Goal: Answer question/provide support: Share knowledge or assist other users

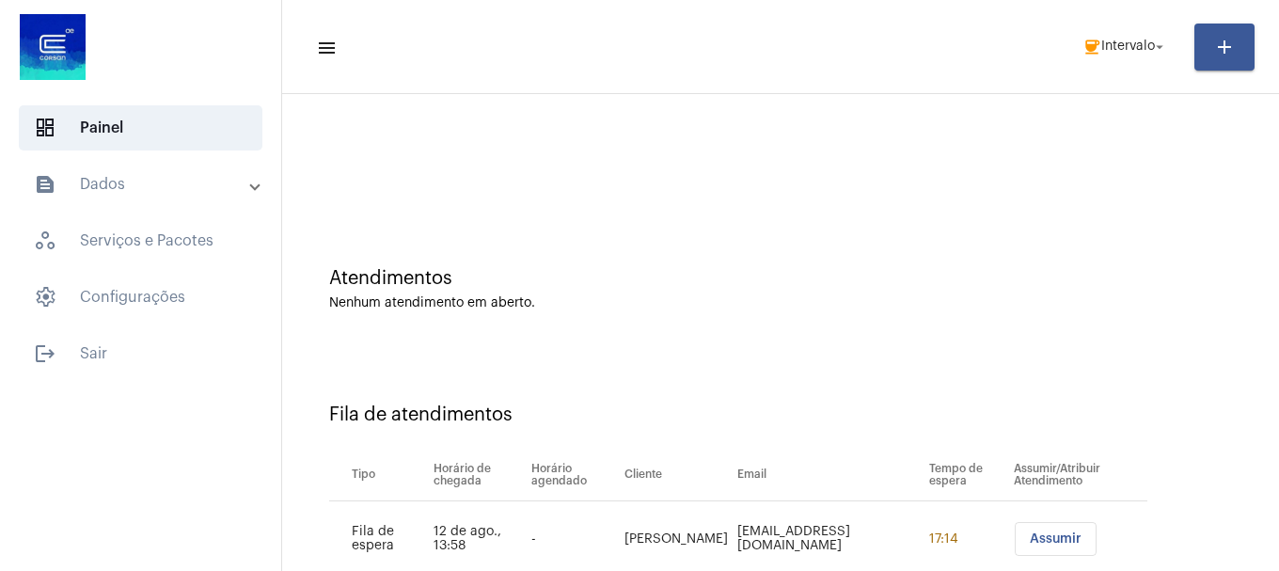
scroll to position [57, 0]
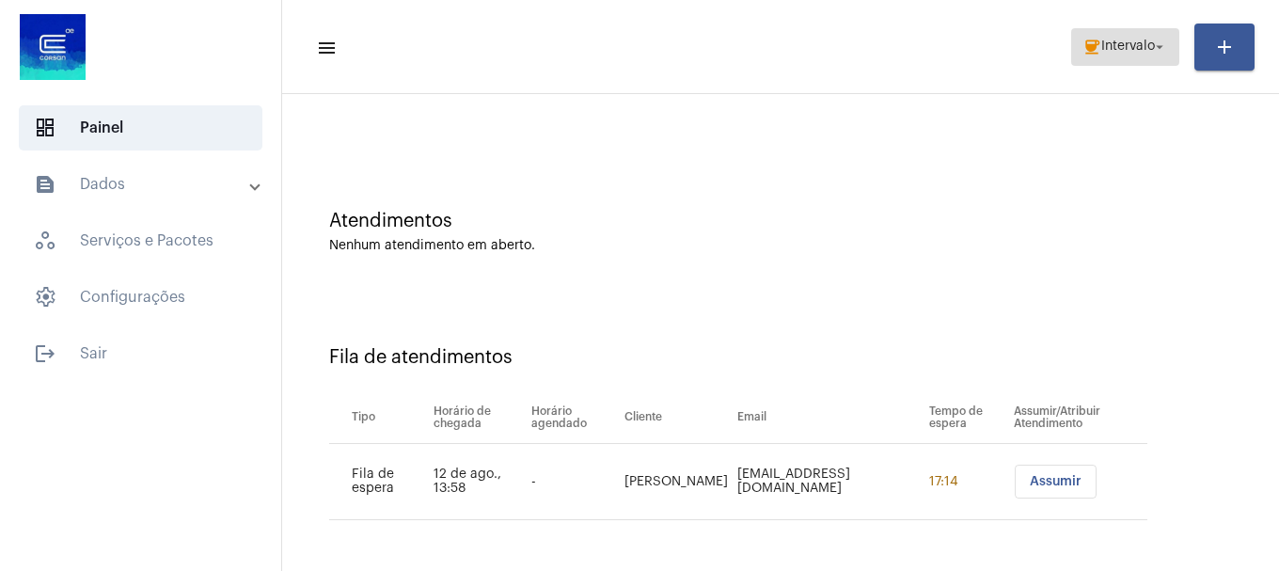
click at [1104, 57] on span "coffee Intervalo arrow_drop_down" at bounding box center [1126, 46] width 86 height 34
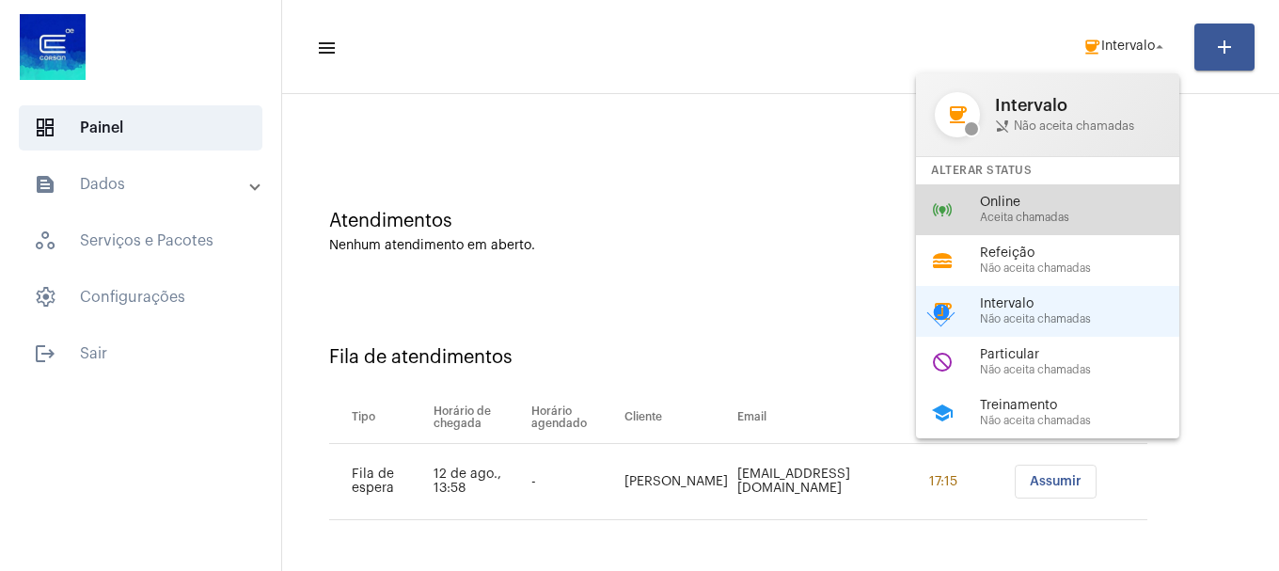
click at [1090, 204] on span "Online" at bounding box center [1087, 203] width 214 height 14
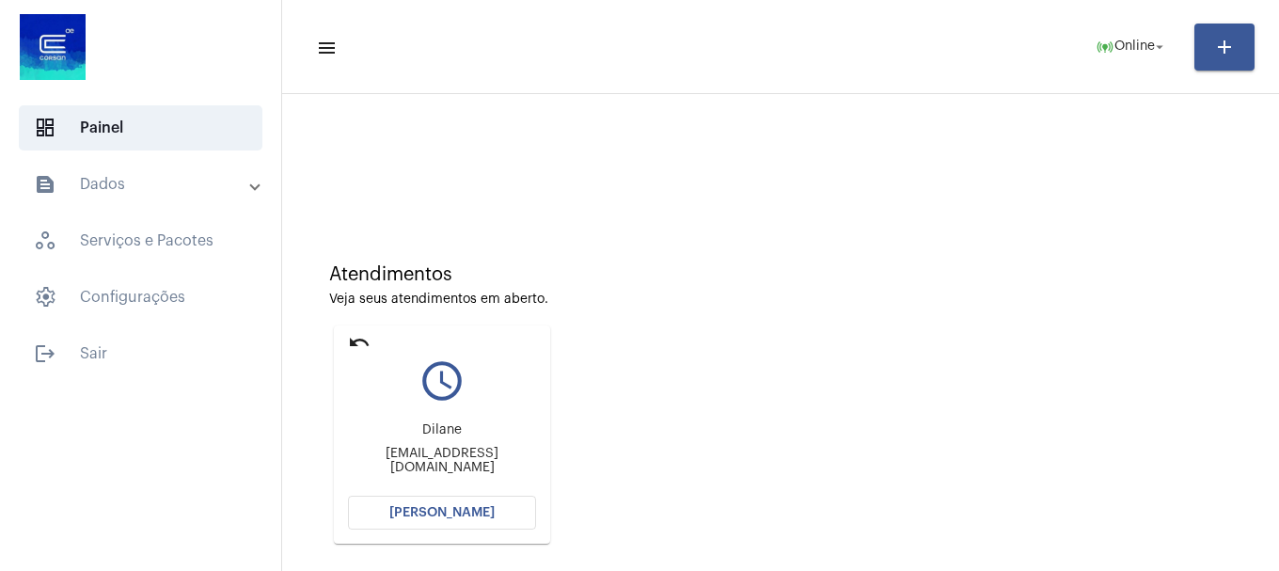
scroll to position [0, 0]
click at [510, 518] on button "[PERSON_NAME]" at bounding box center [442, 516] width 188 height 34
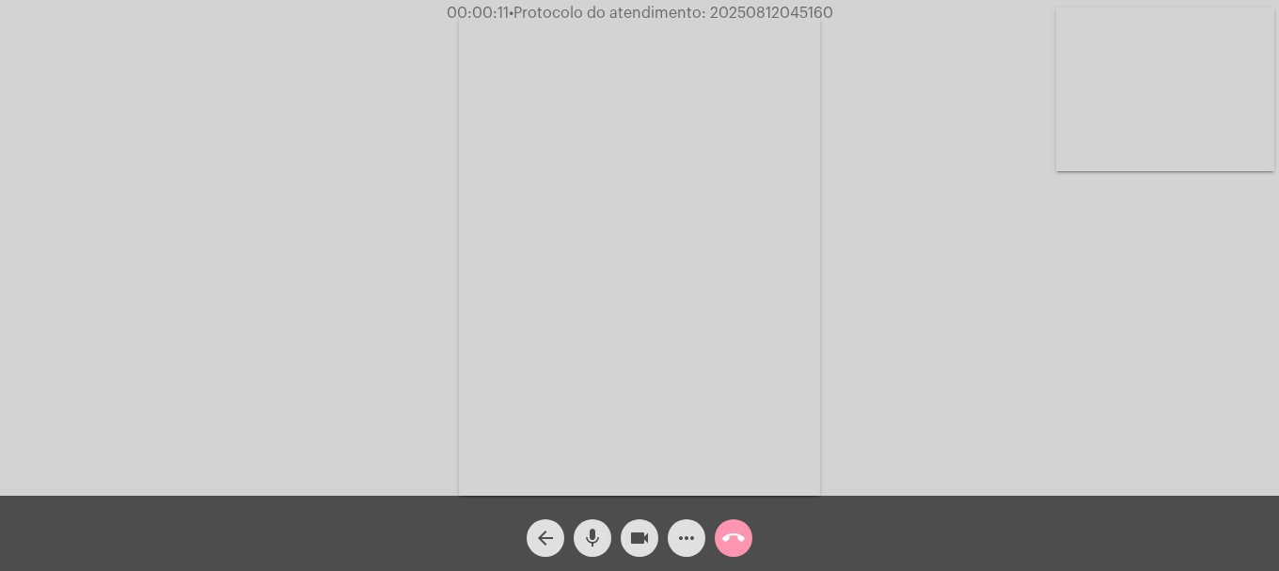
click at [1123, 71] on video at bounding box center [1165, 90] width 218 height 164
click at [296, 239] on video at bounding box center [249, 252] width 218 height 291
click at [1137, 81] on video at bounding box center [1165, 90] width 218 height 164
click at [588, 515] on div "mic" at bounding box center [592, 533] width 47 height 47
click at [588, 538] on mat-icon "mic_off" at bounding box center [592, 538] width 23 height 23
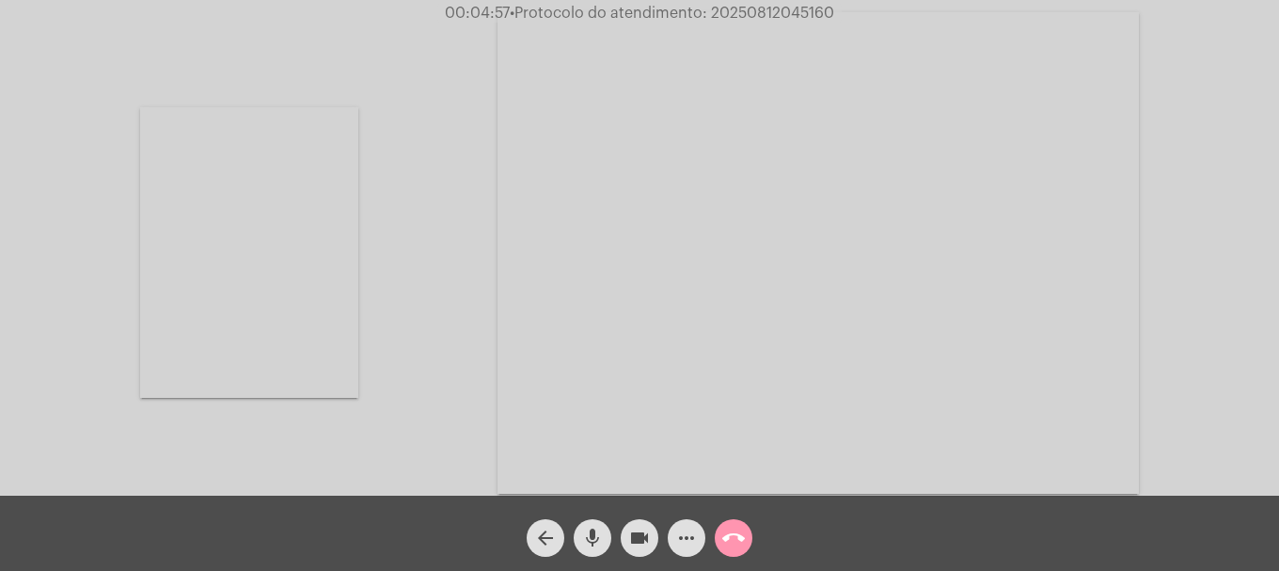
click at [588, 538] on mat-icon "mic" at bounding box center [592, 538] width 23 height 23
click at [588, 538] on mat-icon "mic_off" at bounding box center [592, 538] width 23 height 23
click at [645, 536] on mat-icon "videocam" at bounding box center [639, 538] width 23 height 23
click at [586, 529] on mat-icon "mic" at bounding box center [592, 538] width 23 height 23
click at [586, 531] on mat-icon "mic_off" at bounding box center [592, 538] width 23 height 23
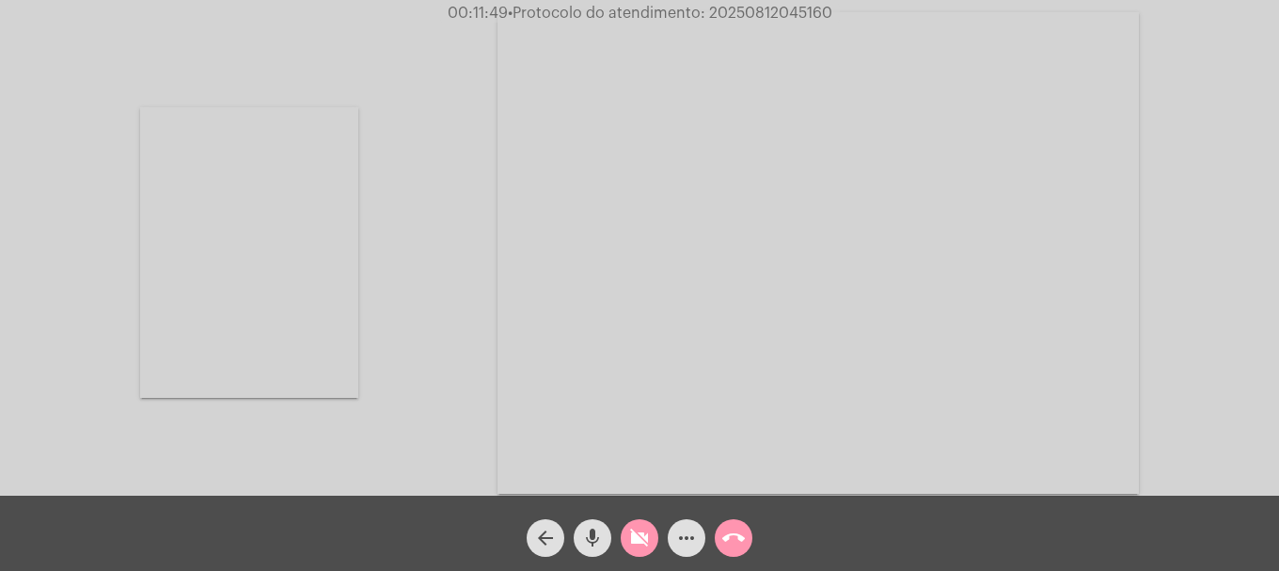
click at [639, 532] on mat-icon "videocam_off" at bounding box center [639, 538] width 23 height 23
click at [234, 169] on video at bounding box center [249, 252] width 218 height 291
click at [590, 545] on mat-icon "mic" at bounding box center [592, 538] width 23 height 23
click at [590, 545] on mat-icon "mic_off" at bounding box center [592, 538] width 23 height 23
click at [1070, 71] on video at bounding box center [1165, 90] width 218 height 164
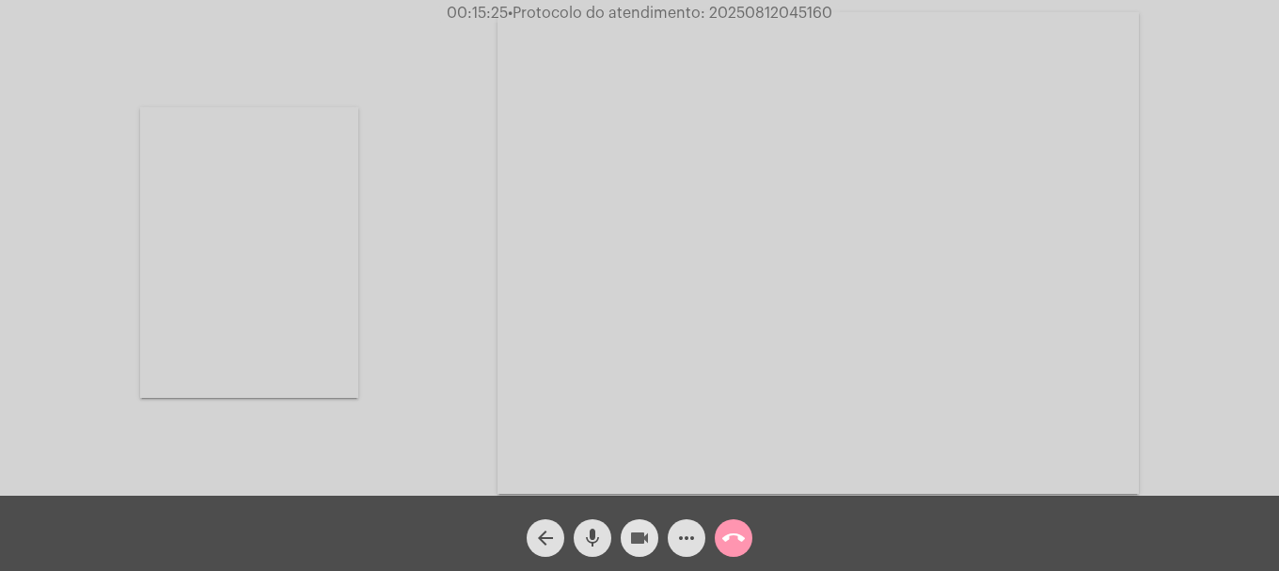
click at [645, 549] on mat-icon "videocam" at bounding box center [639, 538] width 23 height 23
click at [639, 546] on mat-icon "videocam_off" at bounding box center [639, 538] width 23 height 23
click at [282, 210] on video at bounding box center [249, 252] width 218 height 291
click at [1164, 135] on video at bounding box center [1165, 90] width 218 height 164
click at [312, 224] on video at bounding box center [249, 252] width 218 height 291
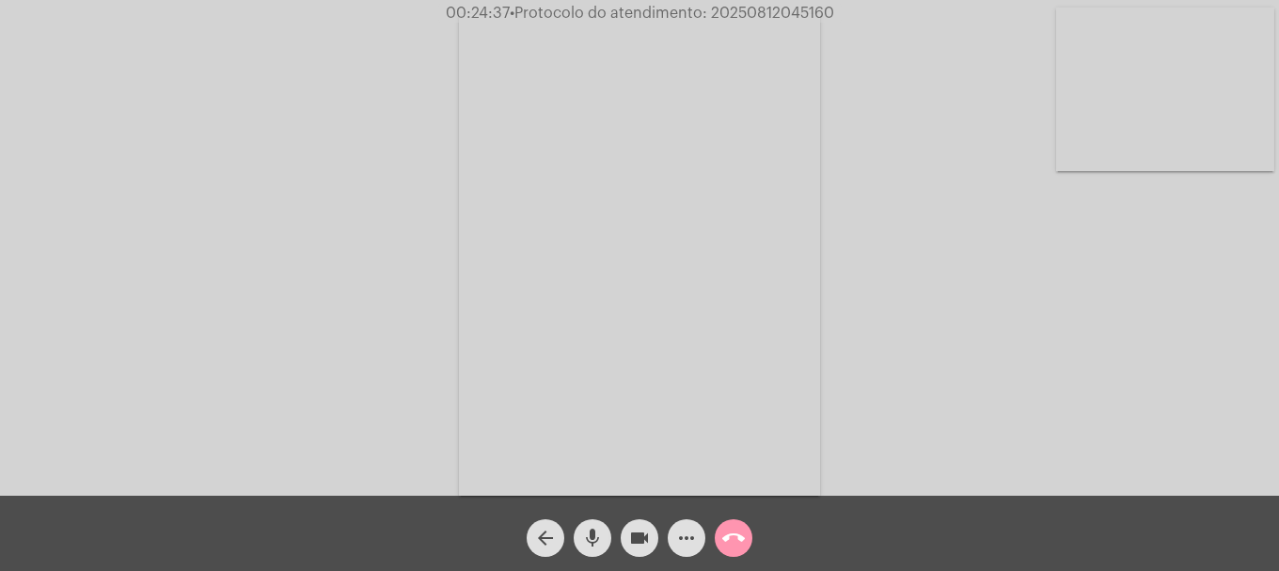
click at [765, 17] on span "• Protocolo do atendimento: 20250812045160" at bounding box center [672, 13] width 325 height 15
click at [768, 12] on span "• Protocolo do atendimento: 20250812045160" at bounding box center [672, 13] width 325 height 15
click at [768, 12] on span "• Protocolo do atendimento: 20250812045160" at bounding box center [673, 13] width 325 height 15
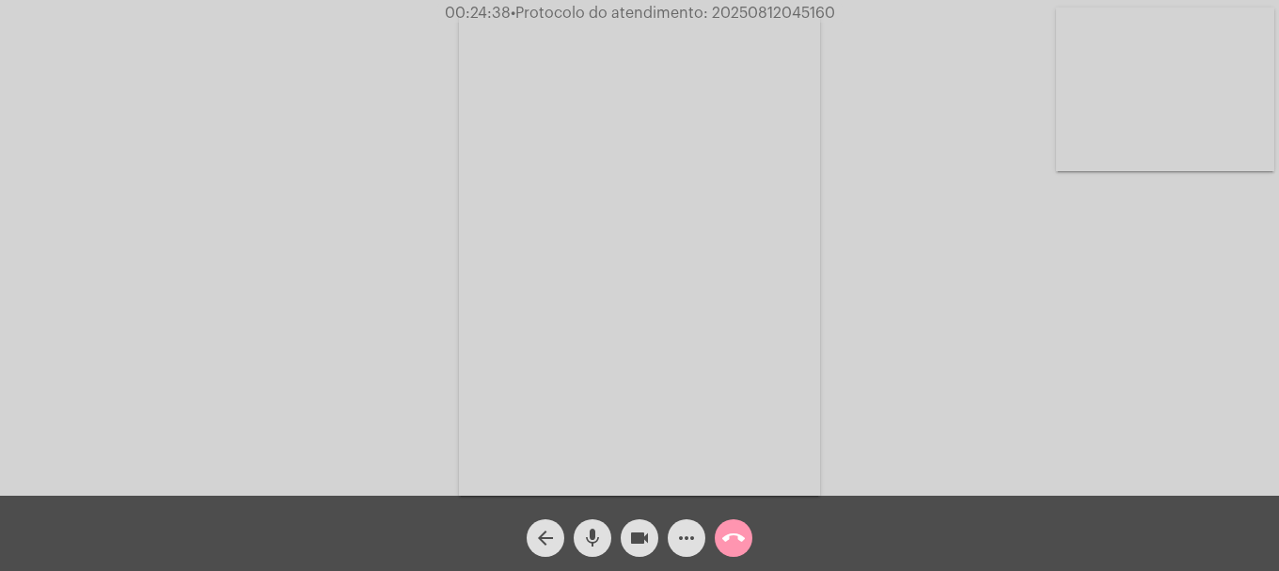
click at [768, 12] on span "• Protocolo do atendimento: 20250812045160" at bounding box center [673, 13] width 325 height 15
click at [827, 44] on div "Acessando Câmera e Microfone..." at bounding box center [639, 253] width 1275 height 496
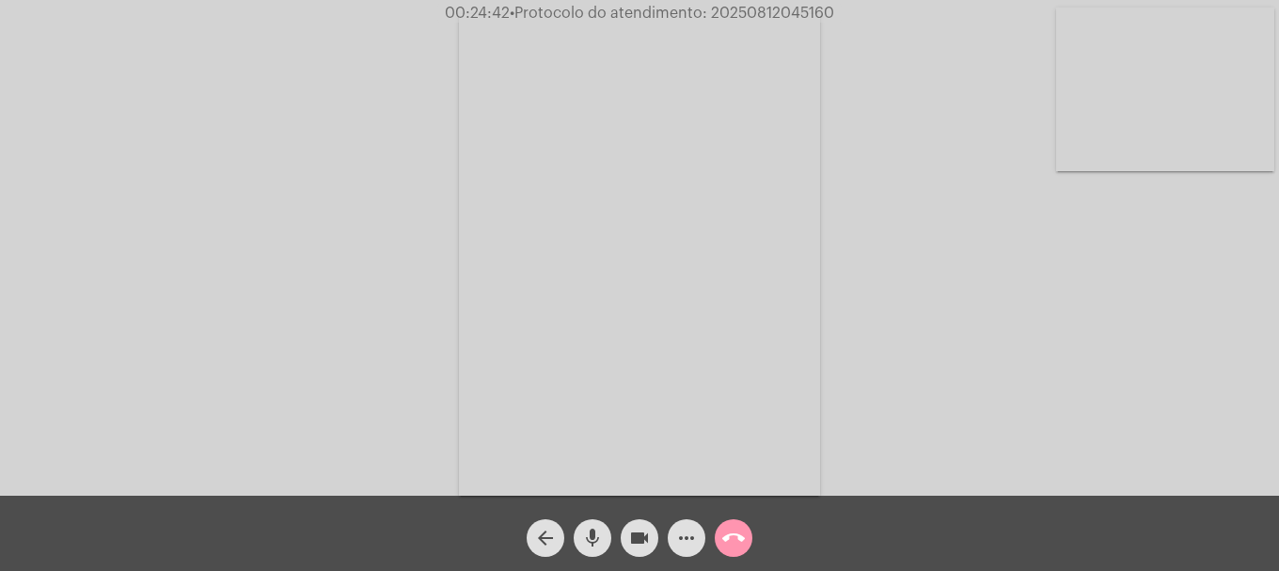
click at [700, 540] on button "more_horiz" at bounding box center [687, 538] width 38 height 38
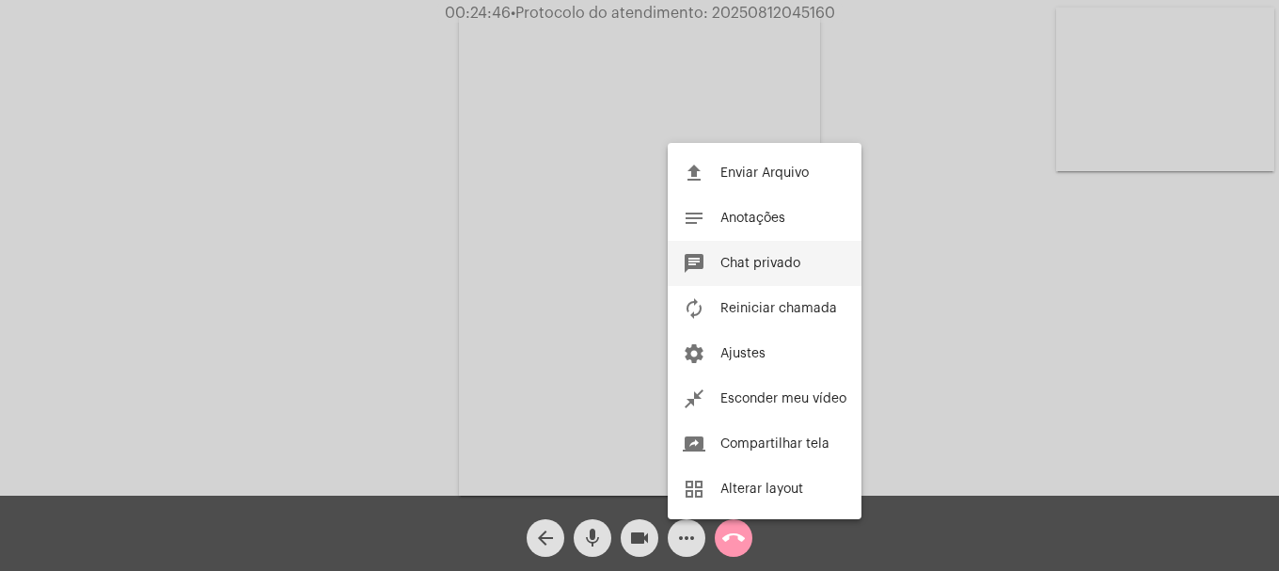
click at [778, 262] on span "Chat privado" at bounding box center [761, 263] width 80 height 13
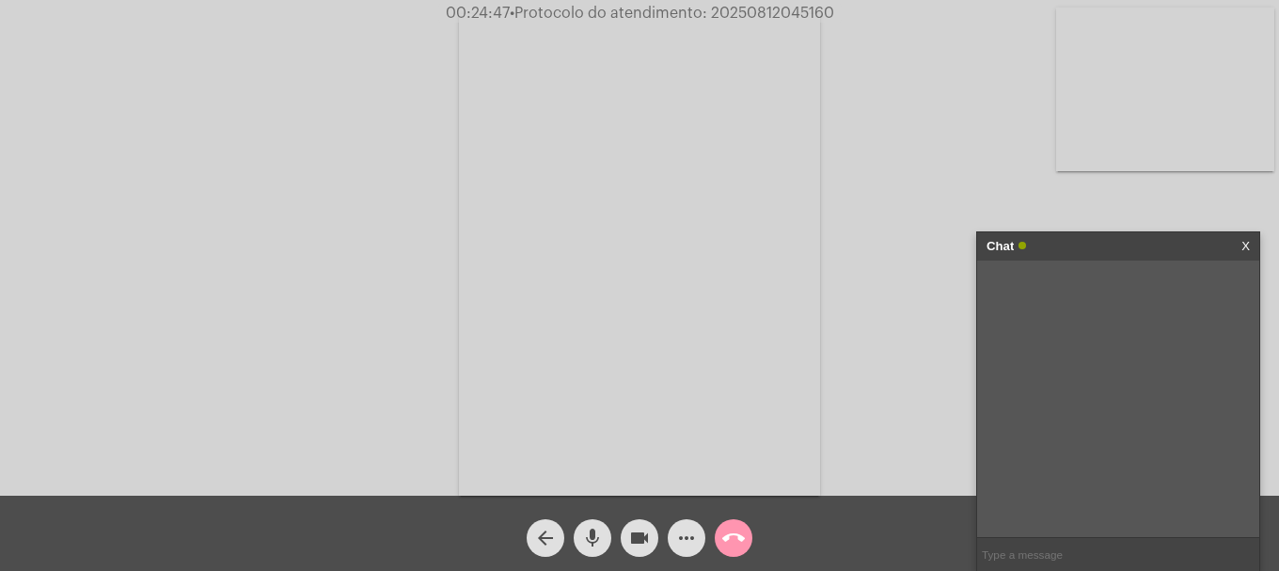
click at [1040, 551] on input "text" at bounding box center [1118, 554] width 282 height 33
paste input "20250812045160"
type input "20250812045160"
click at [1109, 546] on input "text" at bounding box center [1118, 554] width 282 height 33
paste input "20250812045160"
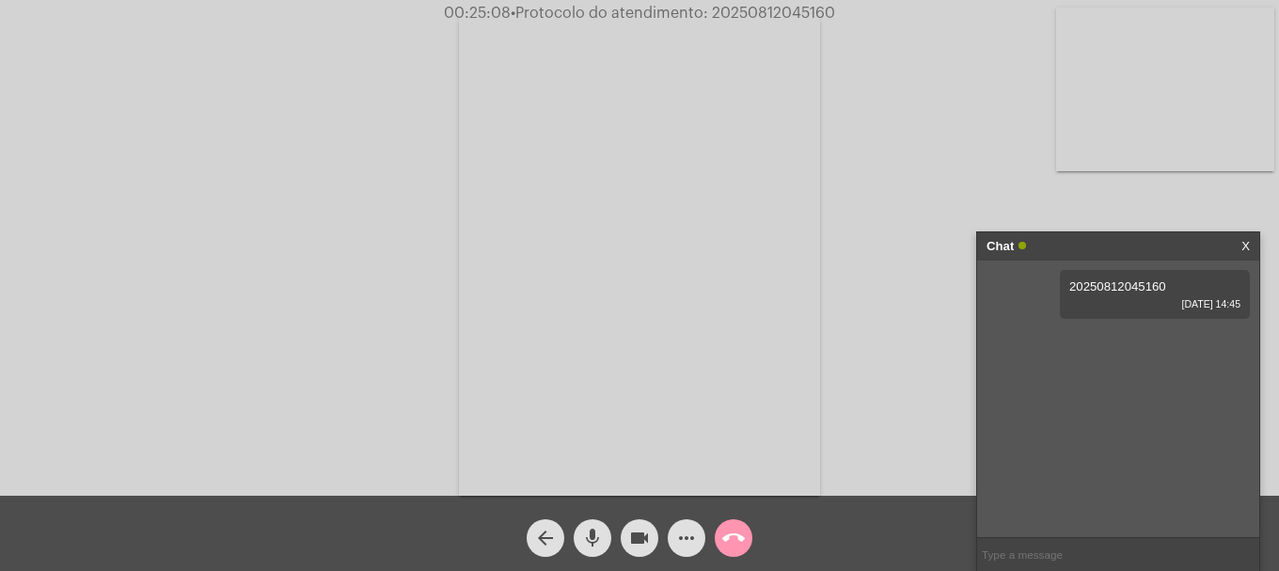
type input "20250812045160"
click at [798, 354] on video at bounding box center [639, 255] width 361 height 482
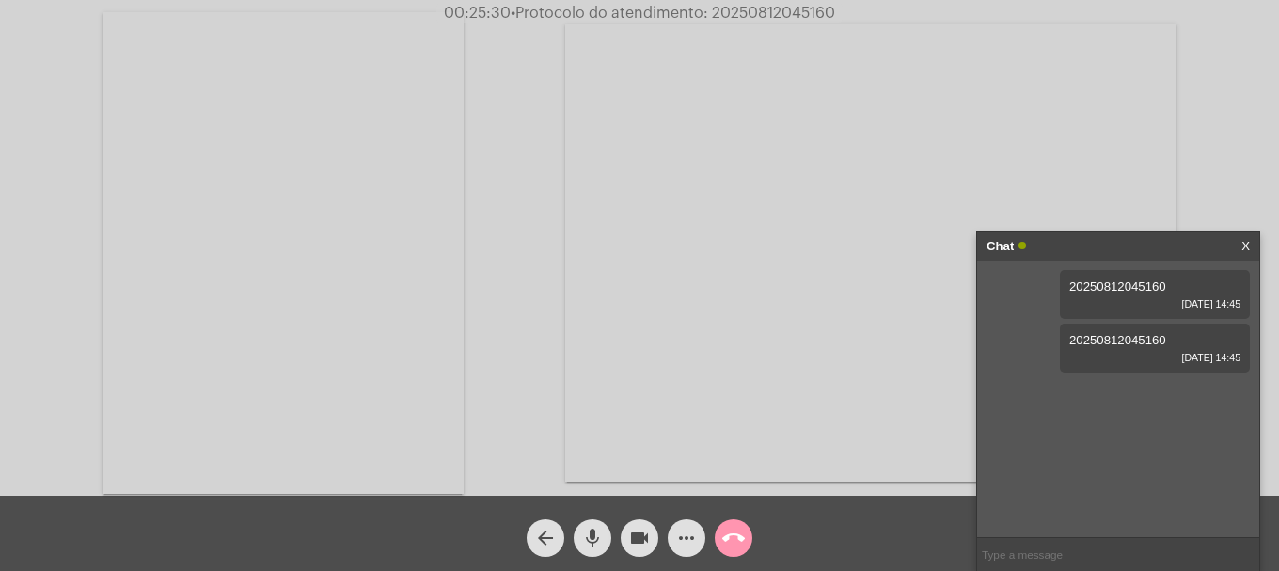
click at [487, 261] on div "Acessando Câmera e Microfone..." at bounding box center [639, 251] width 1275 height 496
click at [459, 248] on video at bounding box center [283, 253] width 361 height 482
click at [1221, 164] on video at bounding box center [1165, 90] width 218 height 164
click at [740, 551] on span "call_end" at bounding box center [733, 538] width 23 height 38
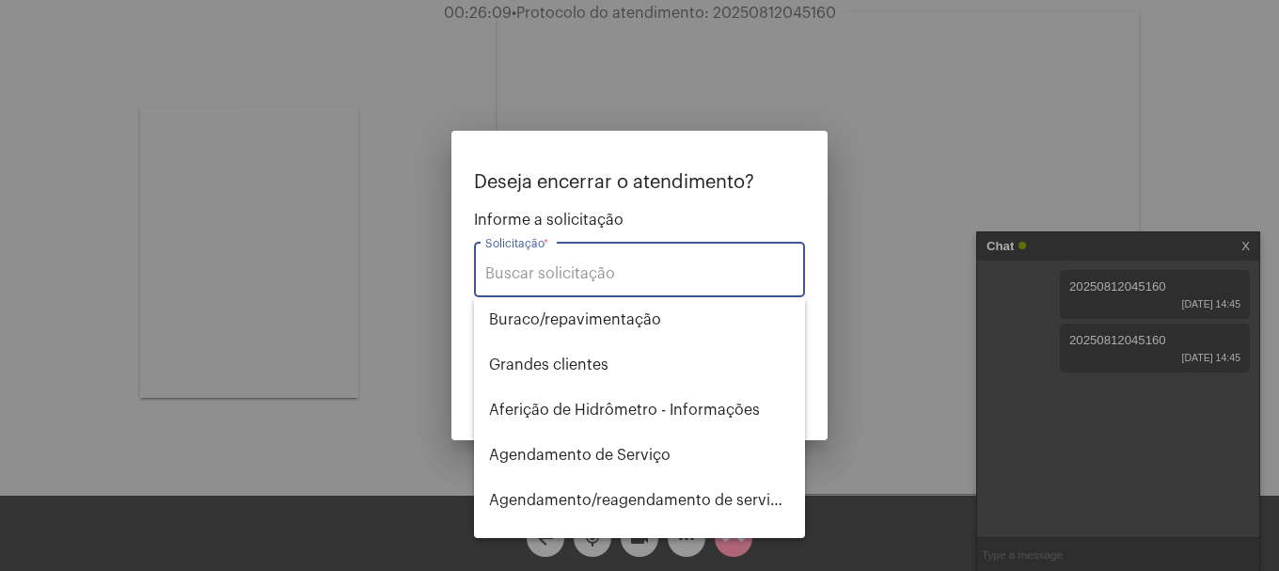
click at [632, 275] on input "Solicitação *" at bounding box center [639, 273] width 309 height 17
type input "d"
click at [562, 276] on input "pa" at bounding box center [639, 273] width 309 height 17
type input "p"
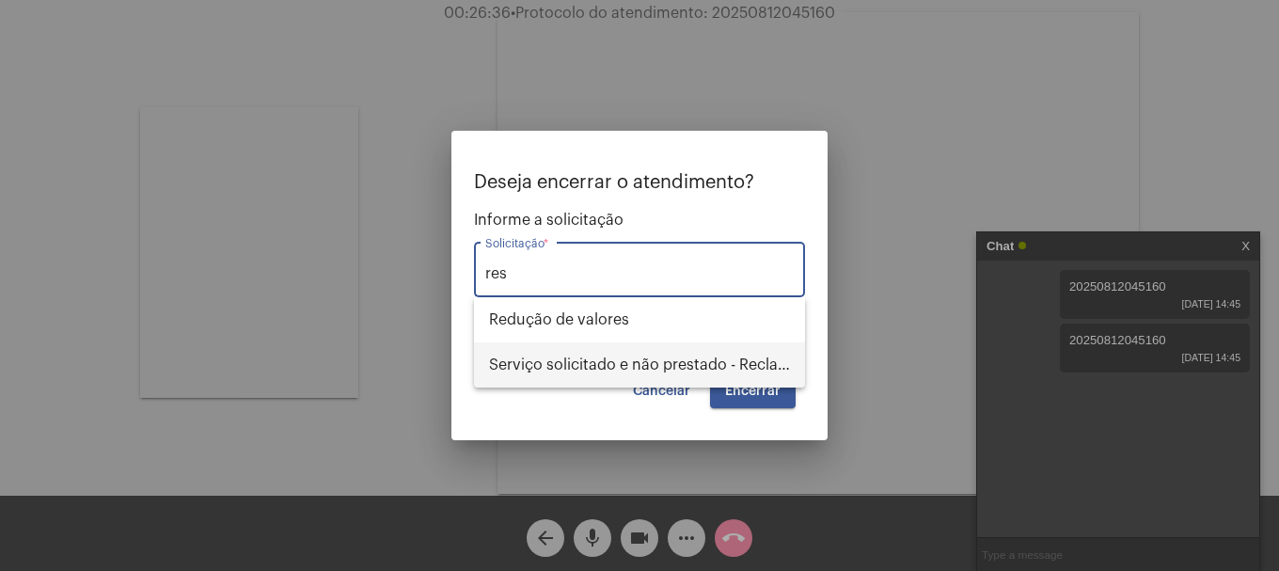
click at [632, 368] on span "Serviço solicitado e não prestado - Reclamação" at bounding box center [639, 364] width 301 height 45
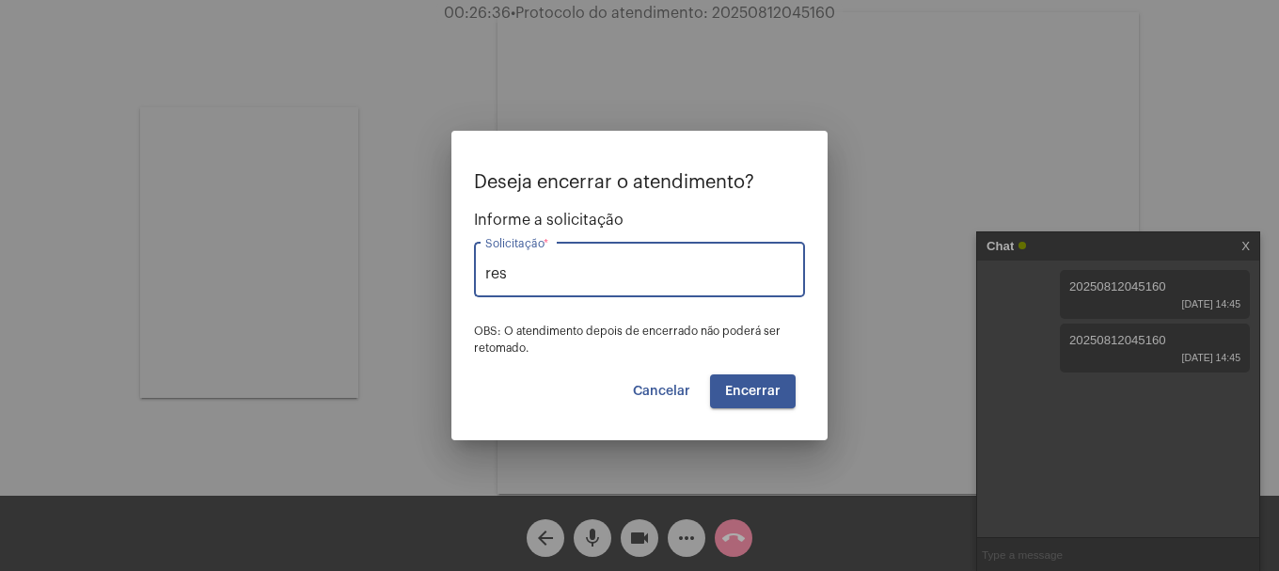
type input "Serviço solicitado e não prestado - Reclamação"
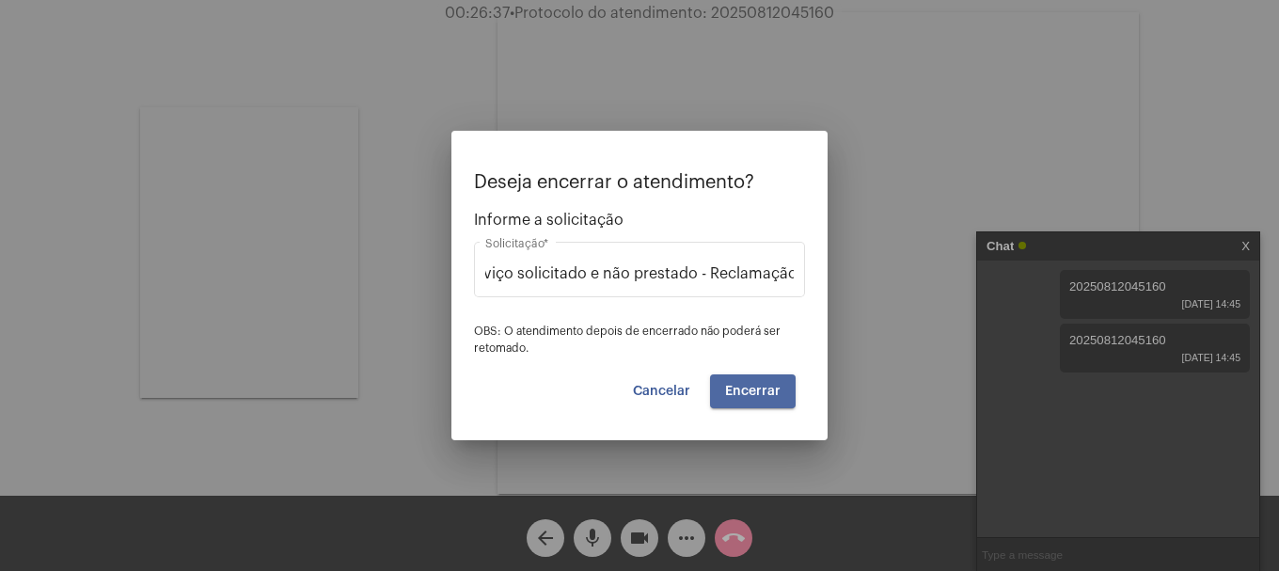
click at [742, 396] on span "Encerrar" at bounding box center [752, 391] width 55 height 13
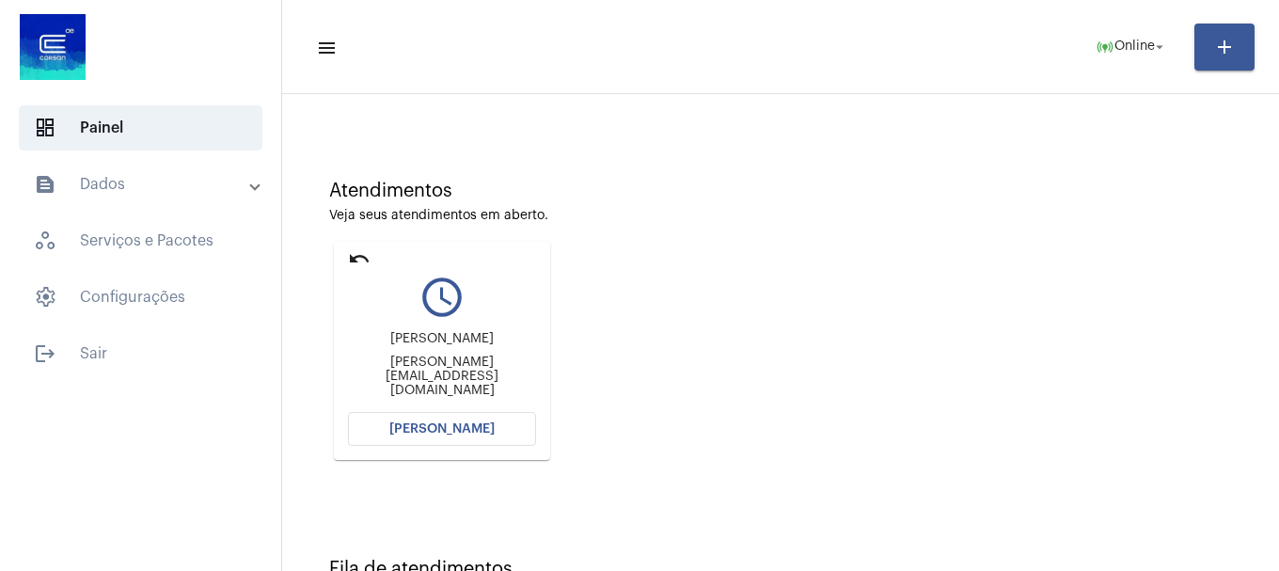
scroll to position [165, 0]
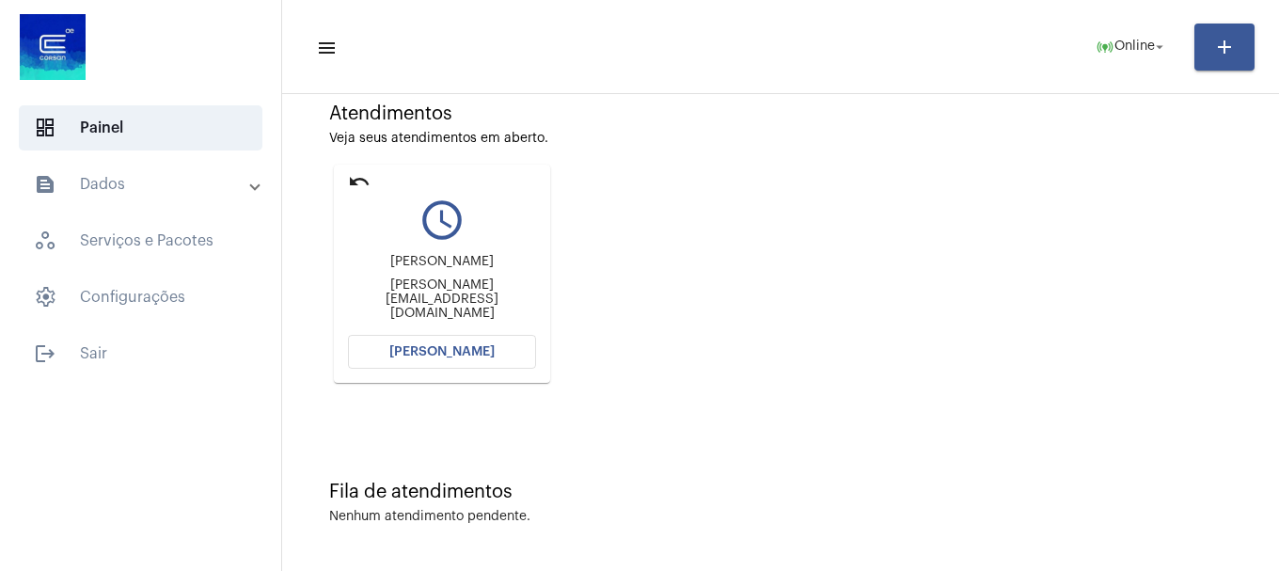
drag, startPoint x: 488, startPoint y: 333, endPoint x: 483, endPoint y: 342, distance: 11.0
click at [487, 335] on mat-card "undo query_builder [PERSON_NAME] [PERSON_NAME][EMAIL_ADDRESS][DOMAIN_NAME] [PER…" at bounding box center [442, 274] width 216 height 218
click at [483, 342] on button "[PERSON_NAME]" at bounding box center [442, 352] width 188 height 34
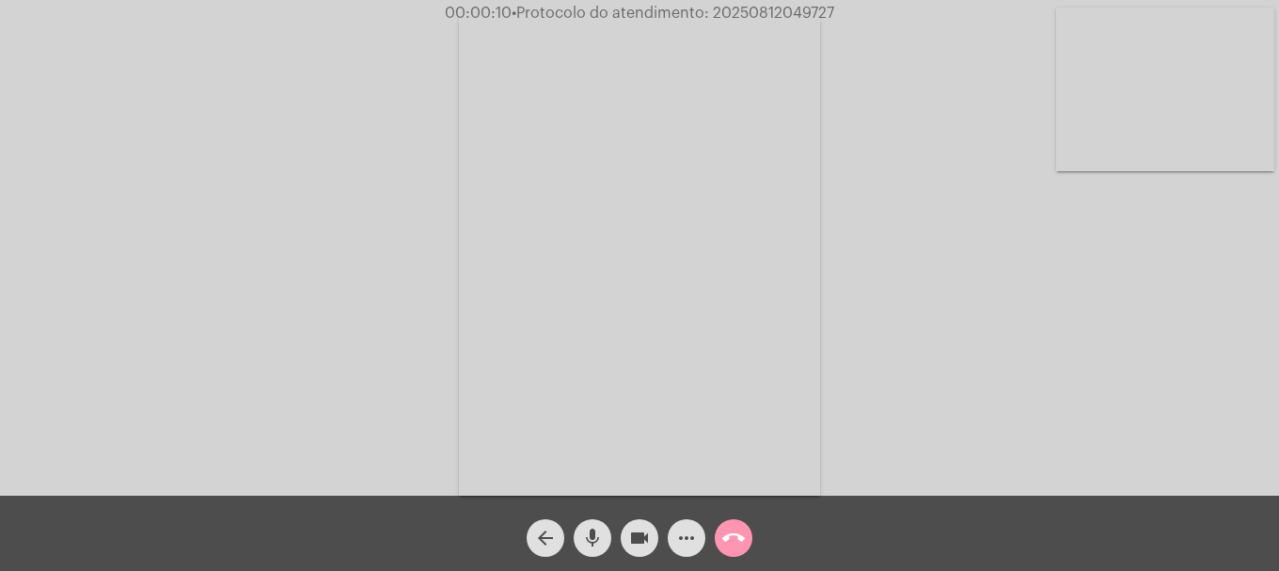
click at [592, 561] on div "arrow_back mic videocam more_horiz call_end" at bounding box center [639, 533] width 1279 height 75
click at [594, 554] on span "mic" at bounding box center [592, 538] width 23 height 38
click at [594, 554] on span "mic_off" at bounding box center [592, 538] width 23 height 38
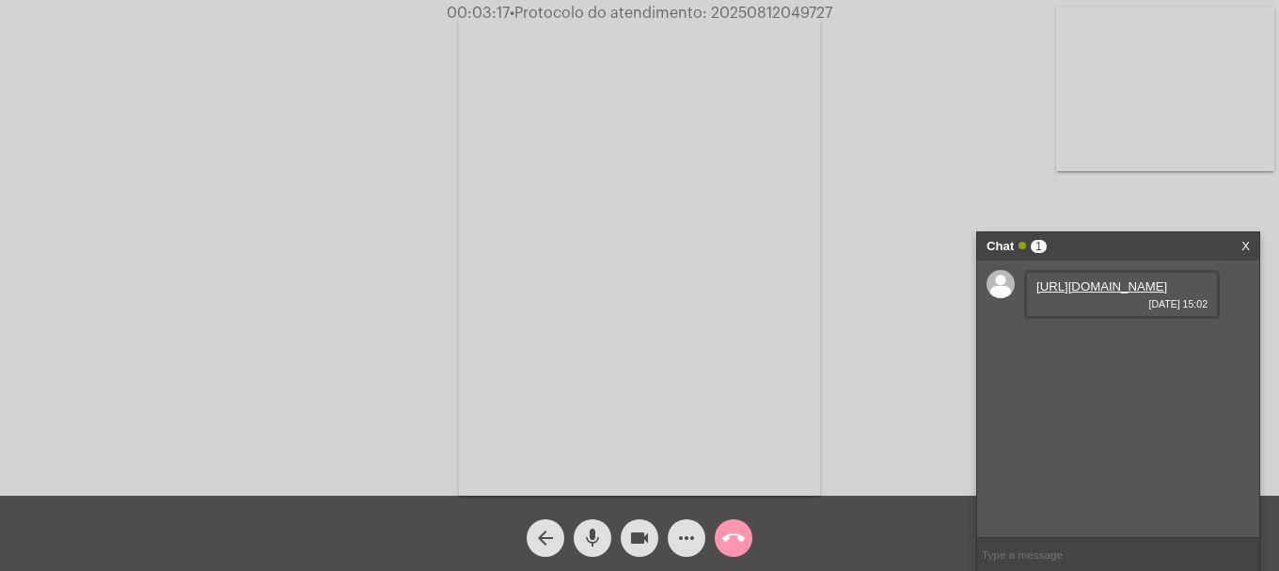
click at [1096, 293] on link "[URL][DOMAIN_NAME]" at bounding box center [1102, 286] width 131 height 14
click at [644, 532] on mat-icon "videocam" at bounding box center [639, 538] width 23 height 23
click at [635, 533] on mat-icon "videocam_off" at bounding box center [639, 538] width 23 height 23
click at [1103, 347] on link "[URL][DOMAIN_NAME]" at bounding box center [1102, 340] width 131 height 14
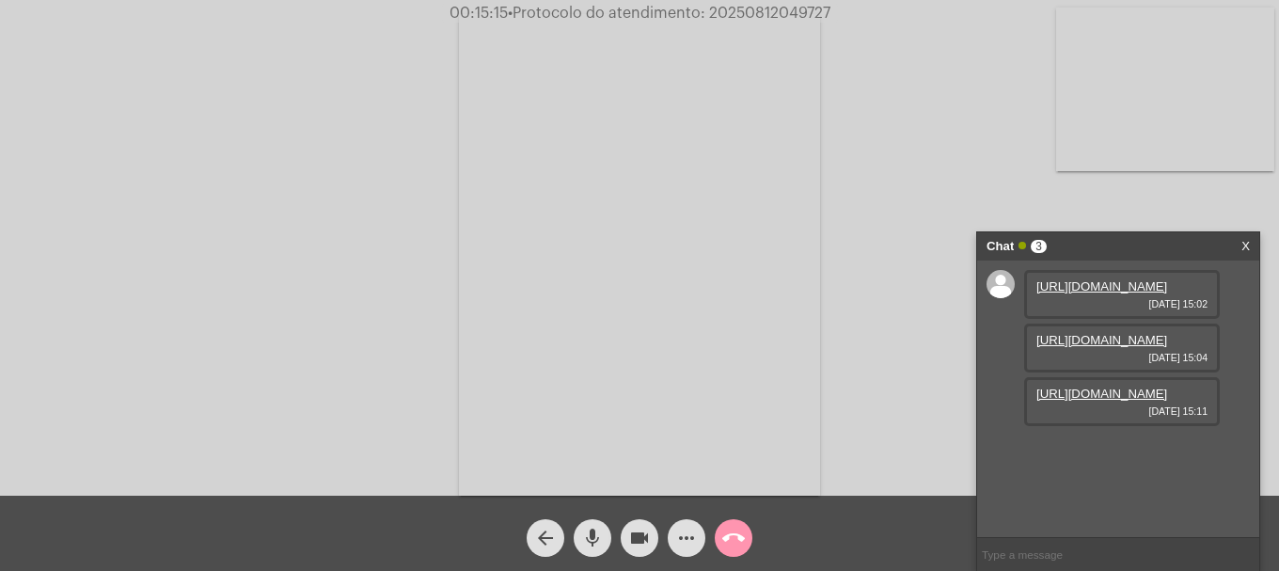
click at [1062, 401] on link "[URL][DOMAIN_NAME]" at bounding box center [1102, 394] width 131 height 14
click at [694, 537] on mat-icon "more_horiz" at bounding box center [686, 538] width 23 height 23
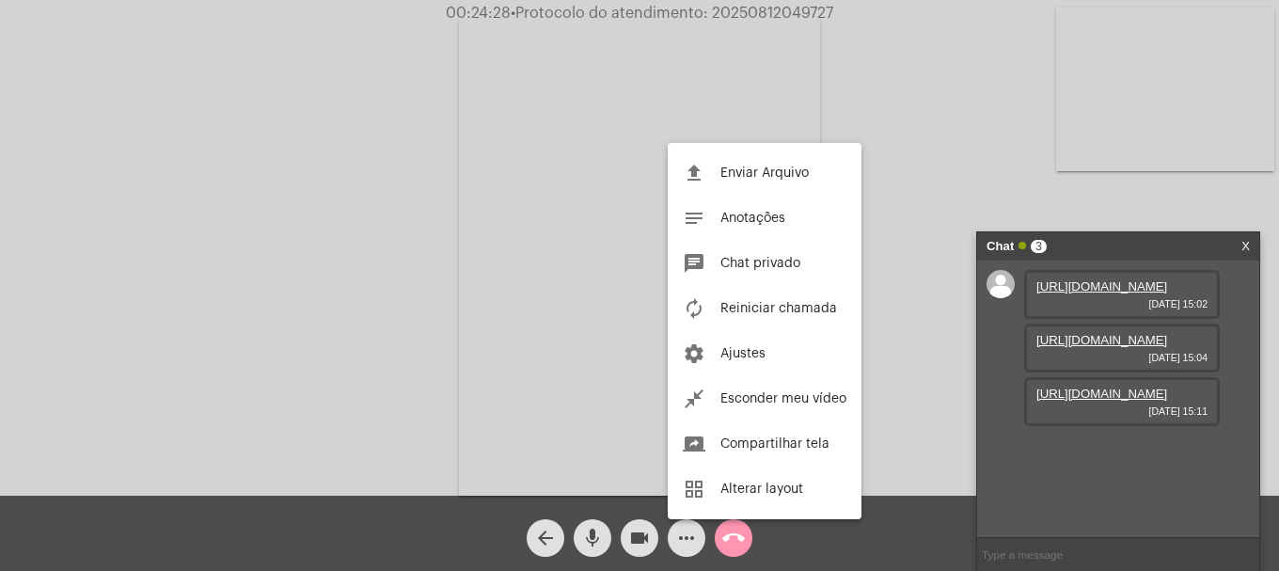
click at [721, 182] on button "file_upload Enviar Arquivo" at bounding box center [765, 172] width 194 height 45
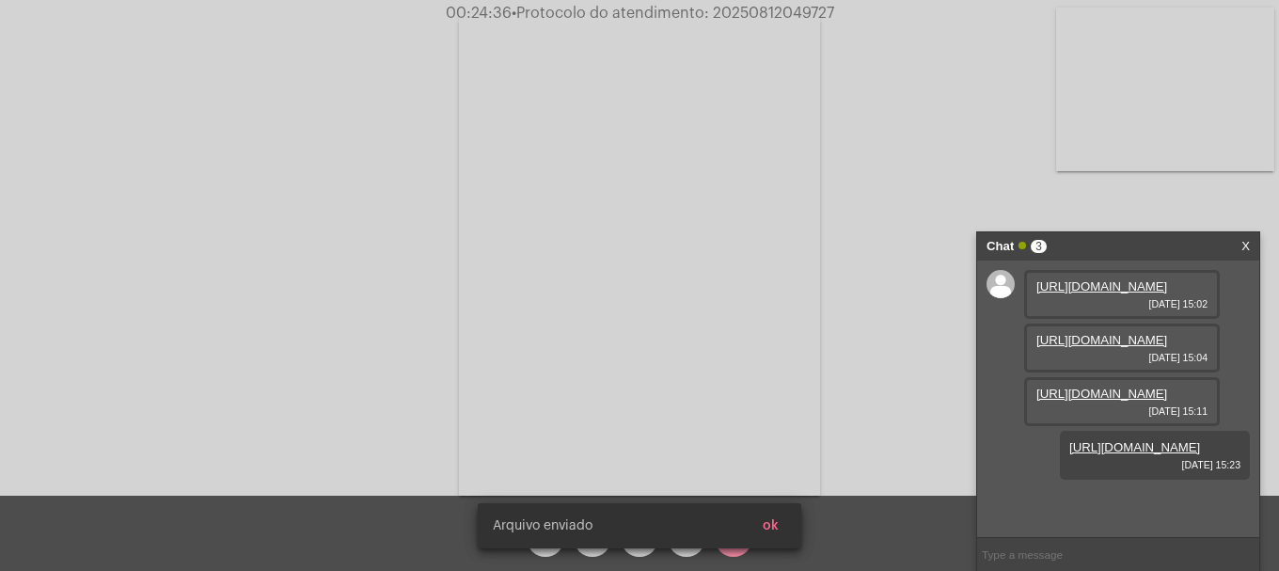
scroll to position [112, 0]
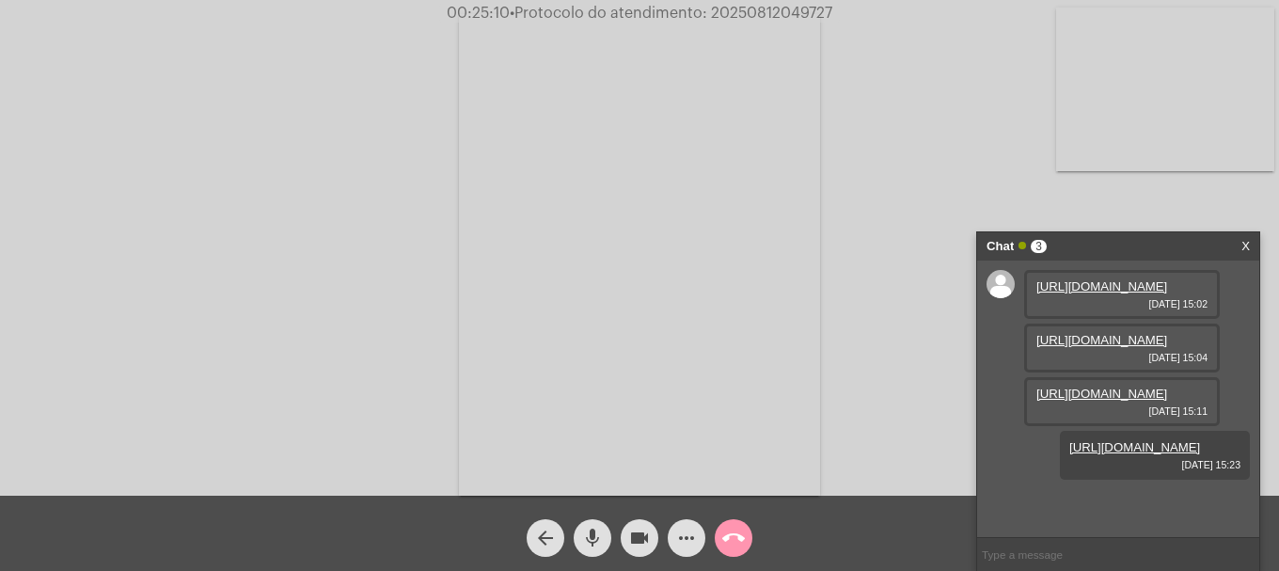
click at [1230, 113] on video at bounding box center [1165, 90] width 218 height 164
click at [702, 544] on button "more_horiz" at bounding box center [687, 538] width 38 height 38
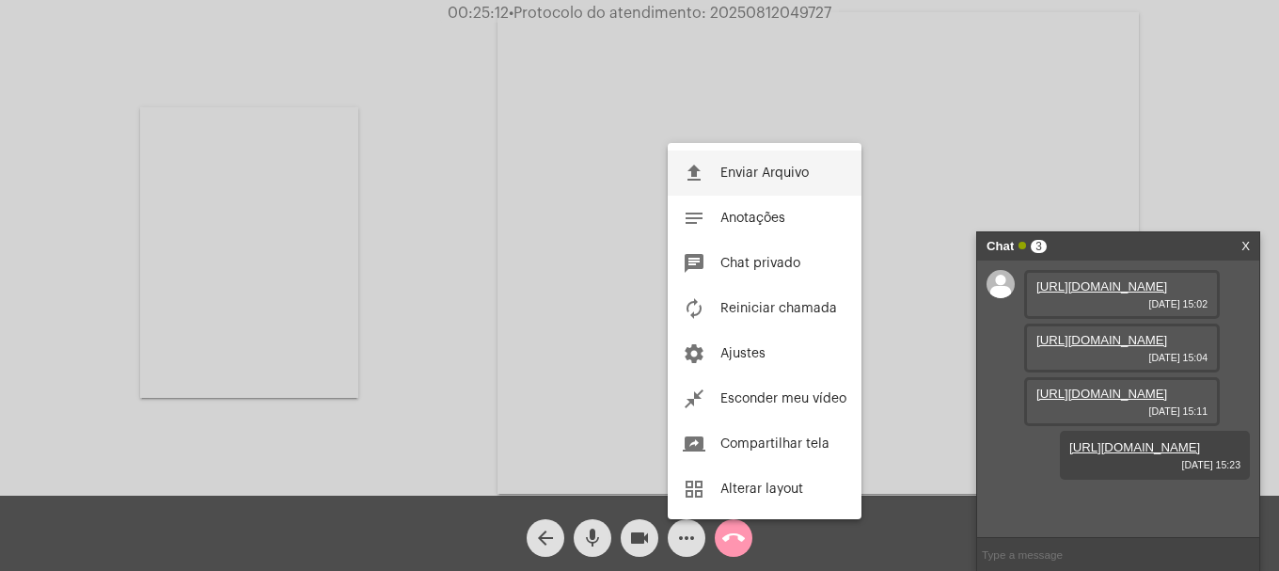
click at [756, 184] on button "file_upload Enviar Arquivo" at bounding box center [765, 172] width 194 height 45
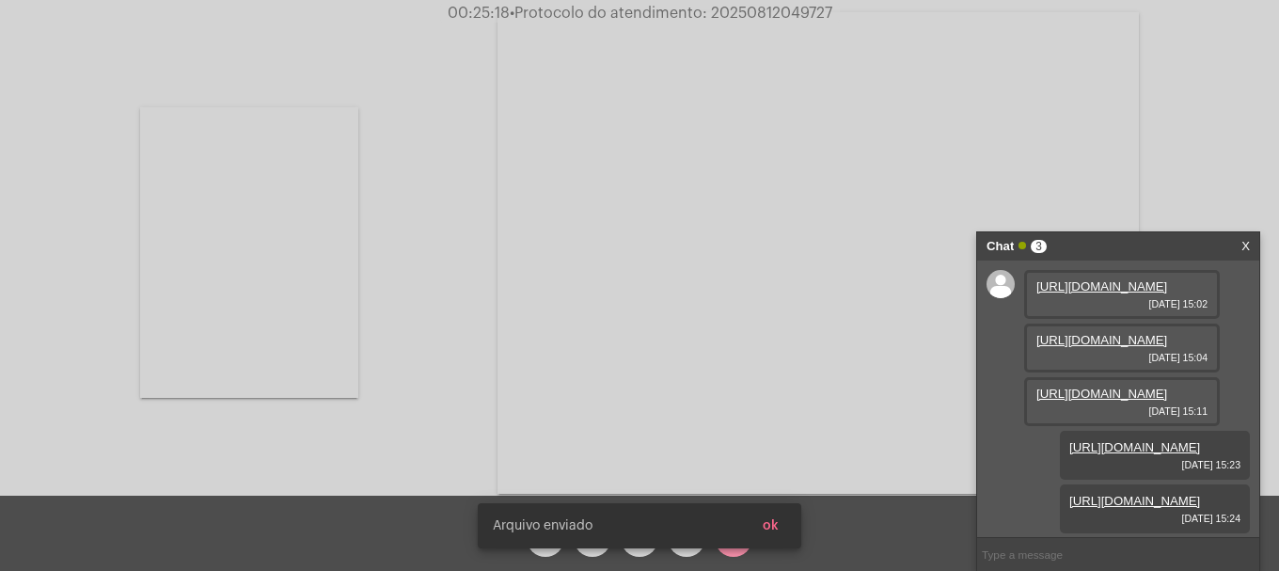
scroll to position [208, 0]
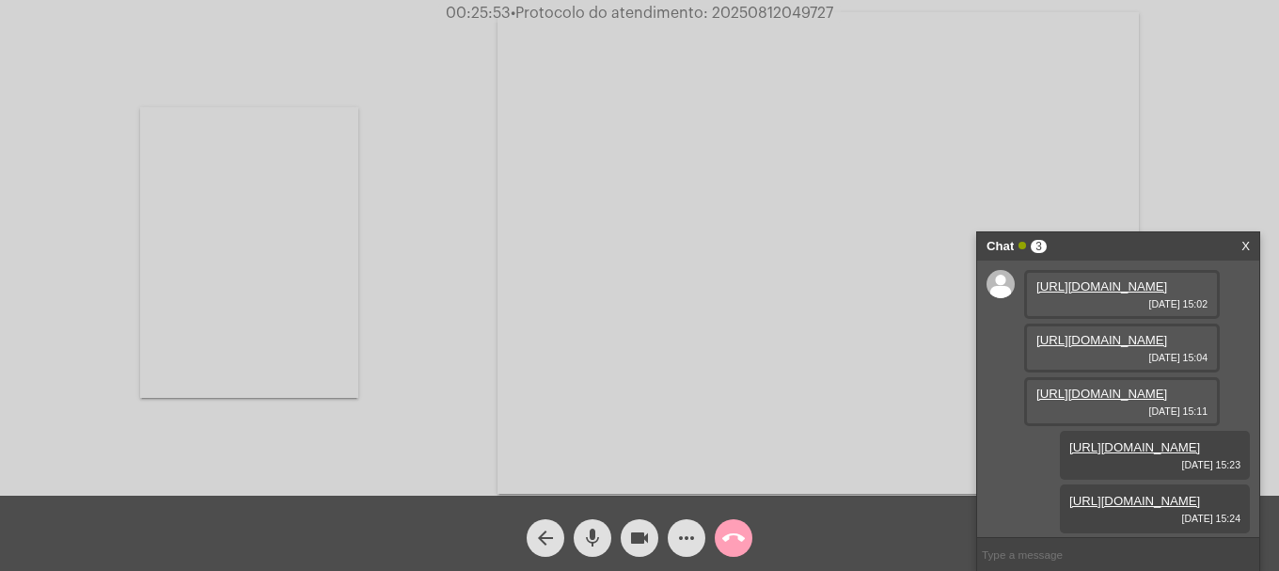
click at [744, 543] on button "call_end" at bounding box center [734, 538] width 38 height 38
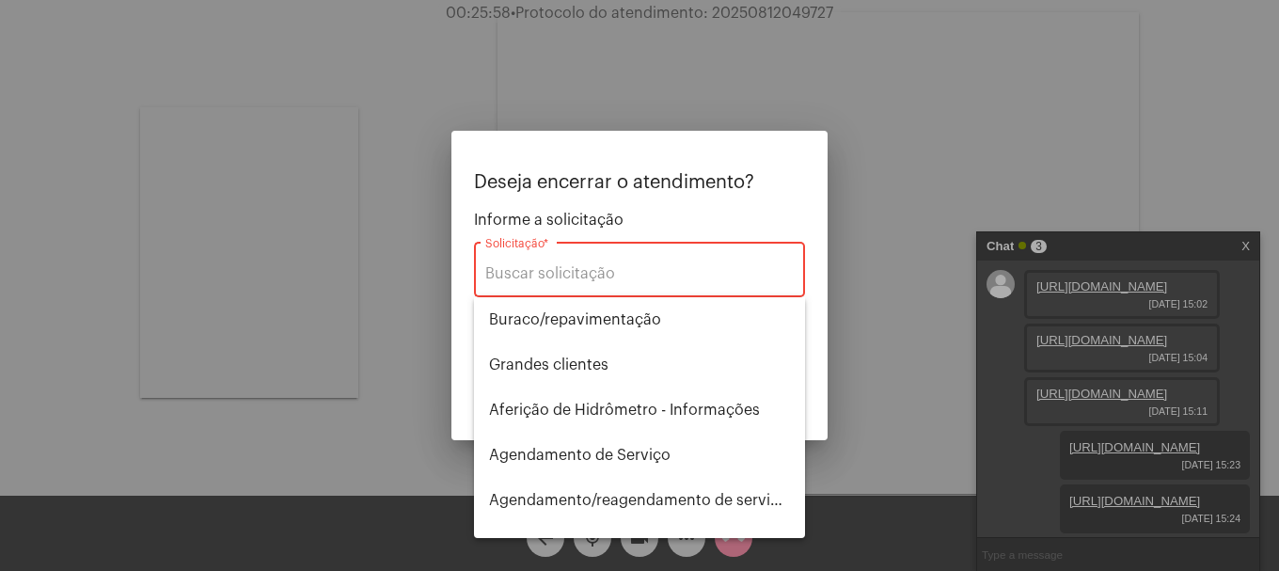
click at [669, 261] on div "Solicitação *" at bounding box center [639, 267] width 309 height 59
click at [661, 263] on div "Solicitação *" at bounding box center [639, 267] width 309 height 59
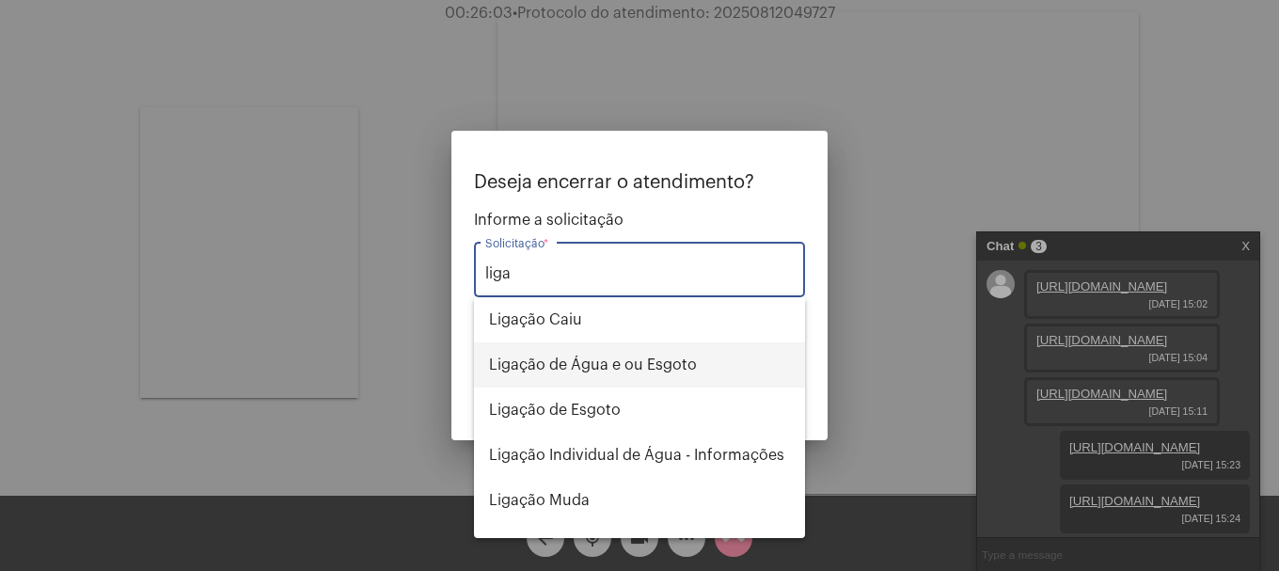
click at [637, 370] on span "Ligação de Água e ou Esgoto" at bounding box center [639, 364] width 301 height 45
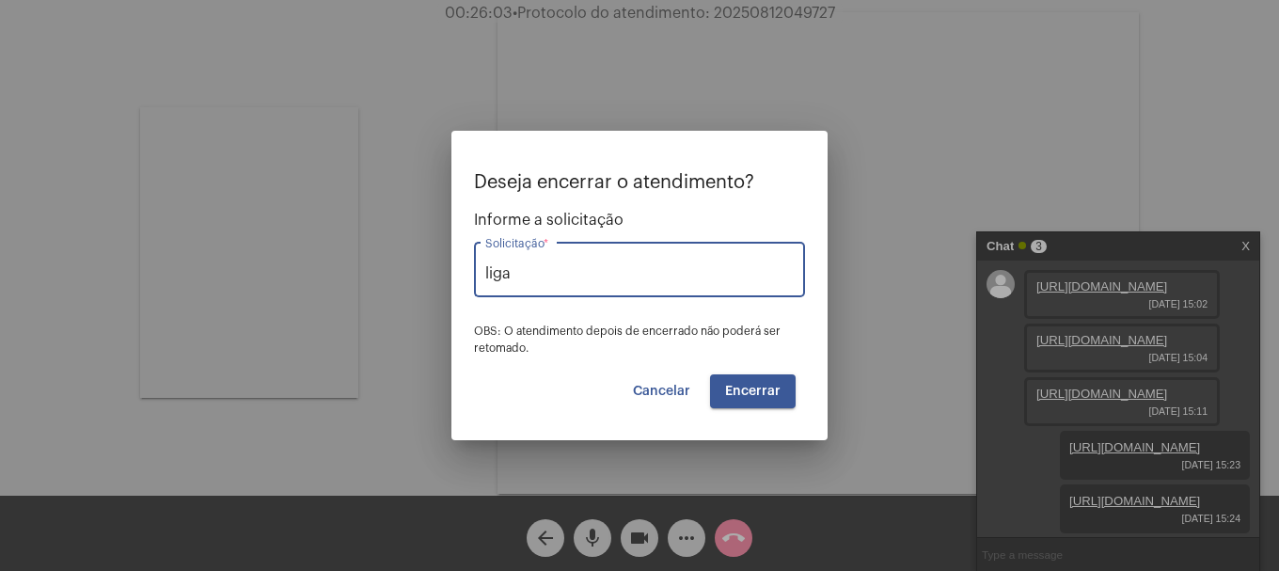
type input "Ligação de Água e ou Esgoto"
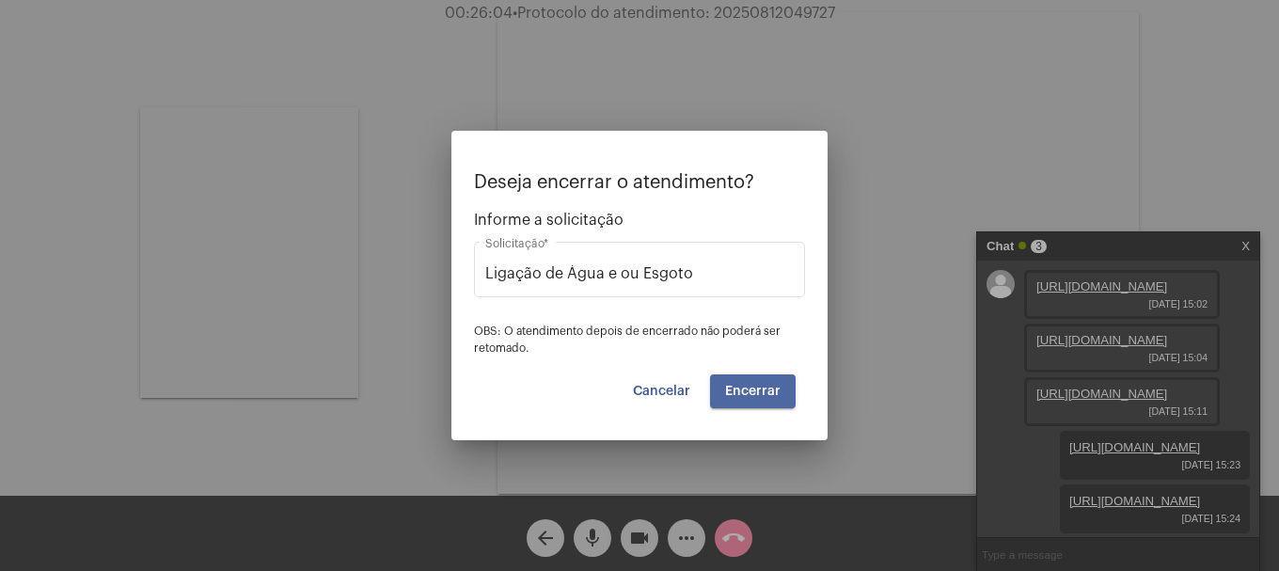
click at [764, 397] on span "Encerrar" at bounding box center [752, 391] width 55 height 13
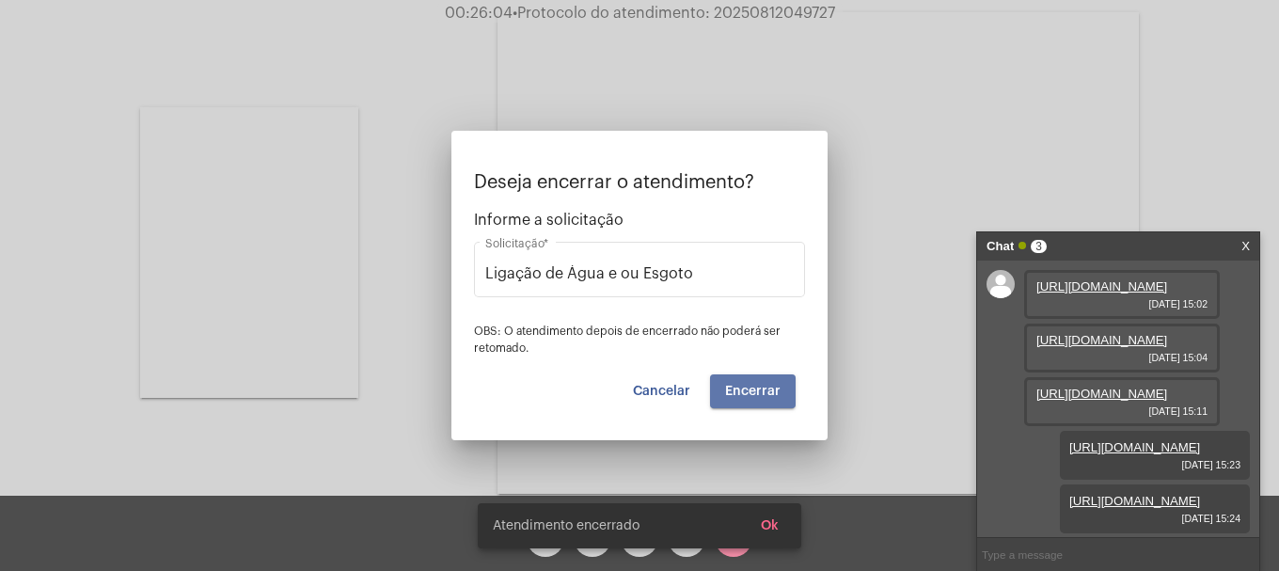
click at [764, 397] on span "Encerrar" at bounding box center [752, 391] width 55 height 13
click at [764, 397] on video at bounding box center [818, 253] width 641 height 482
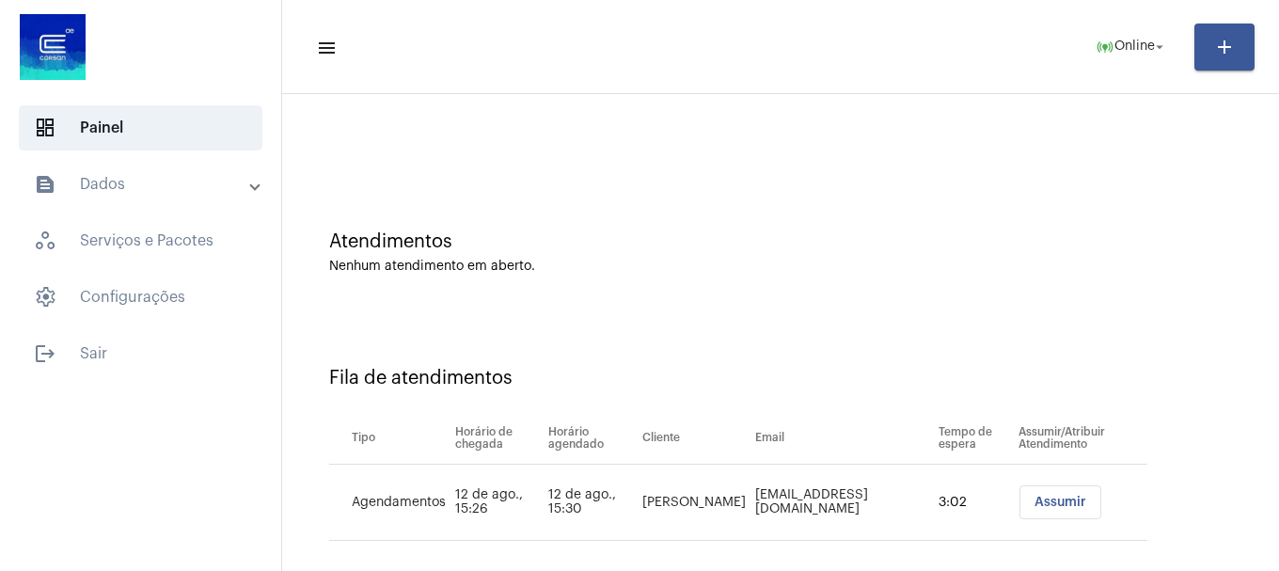
scroll to position [57, 0]
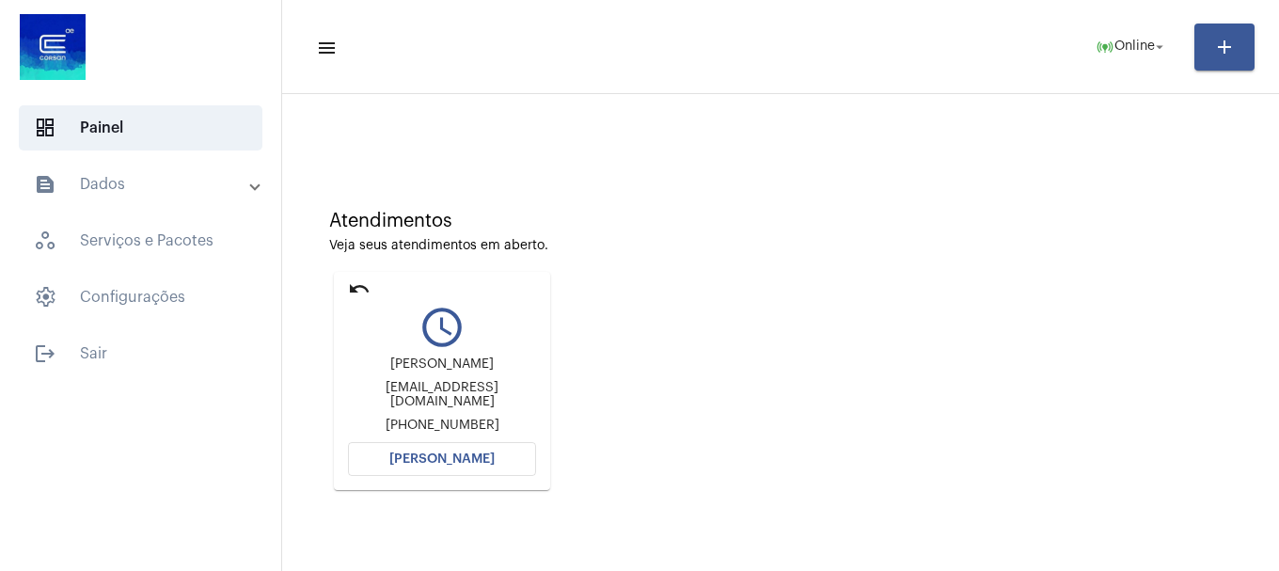
click at [467, 472] on mat-card "undo query_builder [PERSON_NAME] [EMAIL_ADDRESS][DOMAIN_NAME] [PHONE_NUMBER] Ab…" at bounding box center [442, 381] width 216 height 218
click at [467, 467] on button "[PERSON_NAME]" at bounding box center [442, 459] width 188 height 34
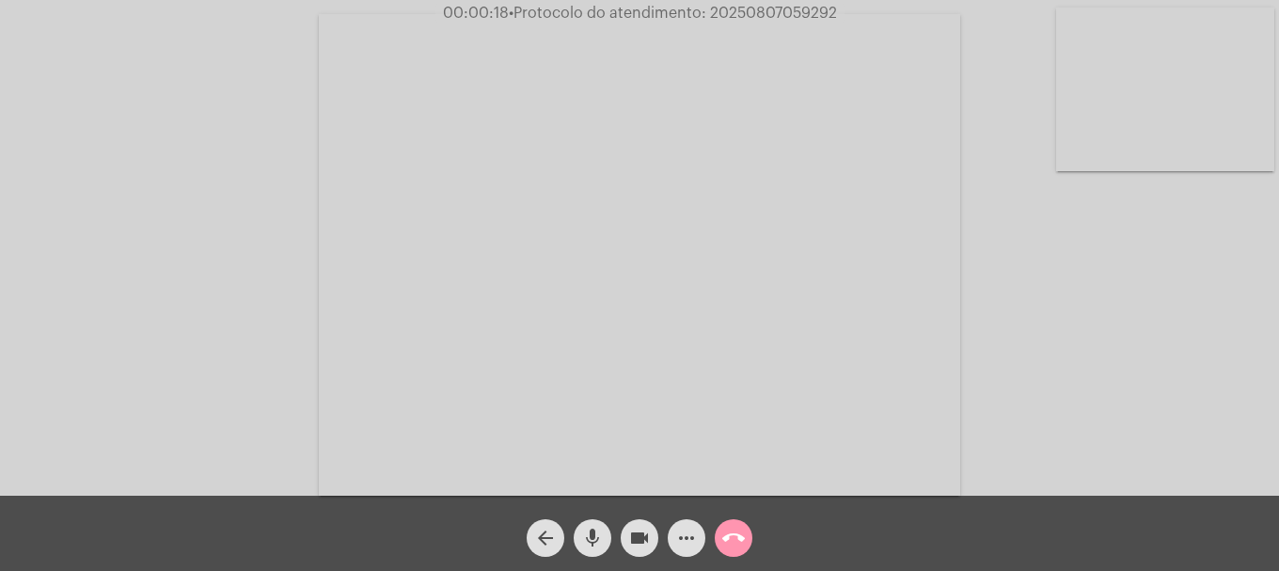
click at [1133, 145] on video at bounding box center [1165, 90] width 218 height 164
click at [669, 540] on button "more_horiz" at bounding box center [687, 538] width 38 height 38
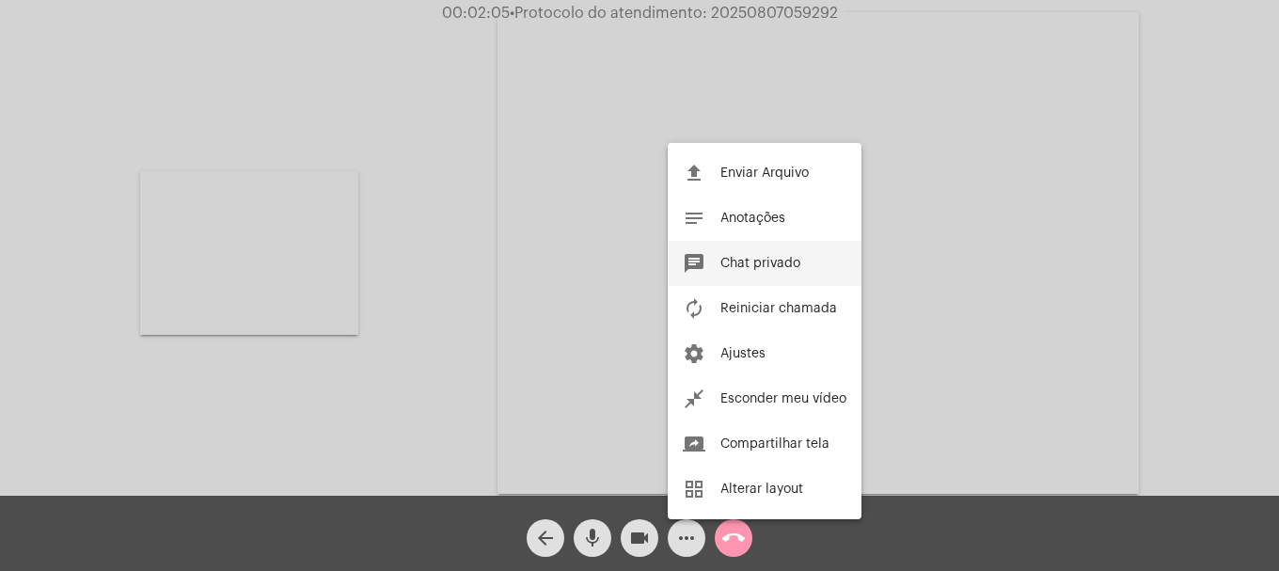
click at [762, 264] on span "Chat privado" at bounding box center [761, 263] width 80 height 13
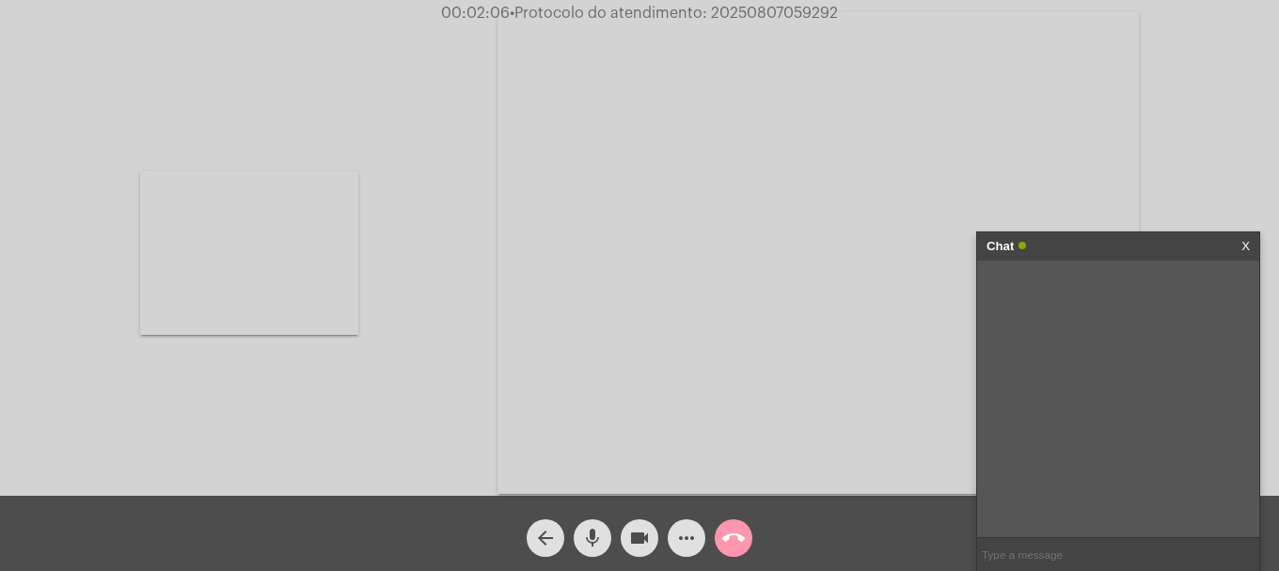
click at [1141, 547] on input "text" at bounding box center [1118, 554] width 282 height 33
paste input "73430587034"
type input "73430587034"
click at [286, 276] on video at bounding box center [249, 253] width 218 height 164
click at [635, 534] on mat-icon "videocam" at bounding box center [639, 538] width 23 height 23
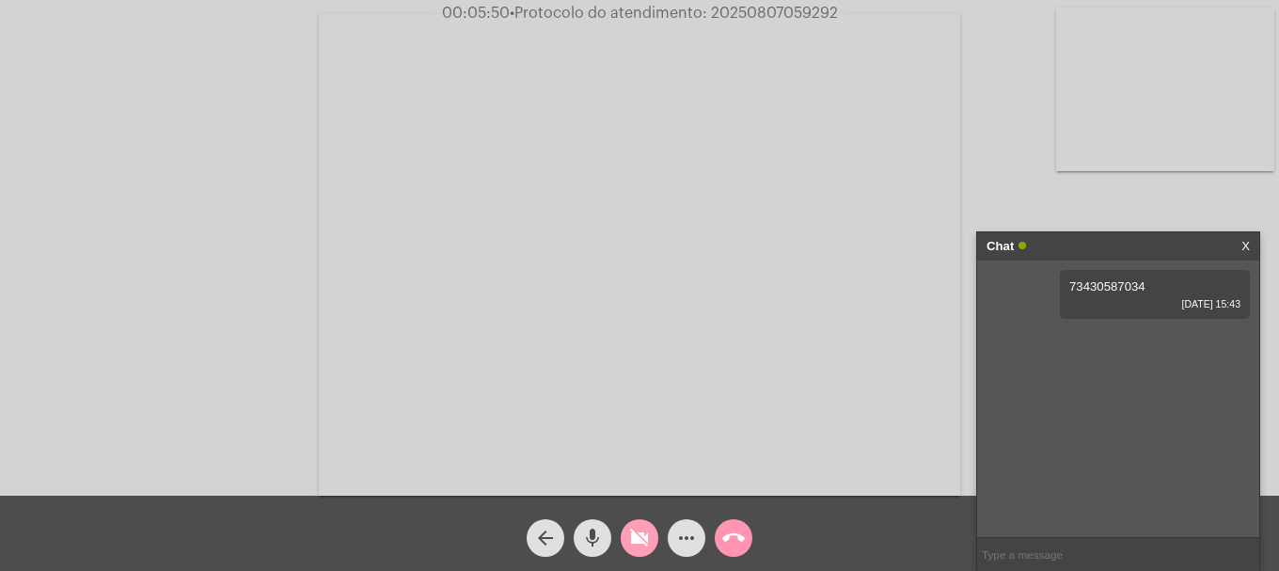
click at [635, 534] on mat-icon "videocam_off" at bounding box center [639, 538] width 23 height 23
click at [597, 538] on mat-icon "mic" at bounding box center [592, 538] width 23 height 23
click at [597, 539] on mat-icon "mic_off" at bounding box center [592, 538] width 23 height 23
click at [597, 539] on mat-icon "mic" at bounding box center [592, 538] width 23 height 23
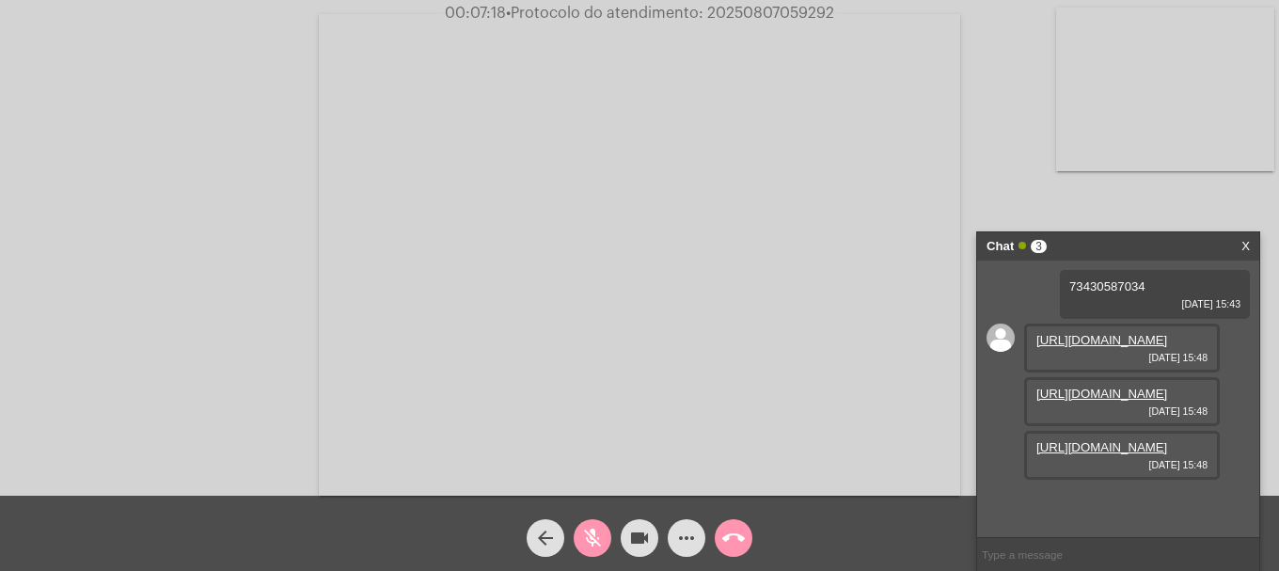
click at [601, 545] on mat-icon "mic_off" at bounding box center [592, 538] width 23 height 23
click at [1090, 347] on link "[URL][DOMAIN_NAME]" at bounding box center [1102, 340] width 131 height 14
click at [1096, 399] on link "[URL][DOMAIN_NAME]" at bounding box center [1102, 394] width 131 height 14
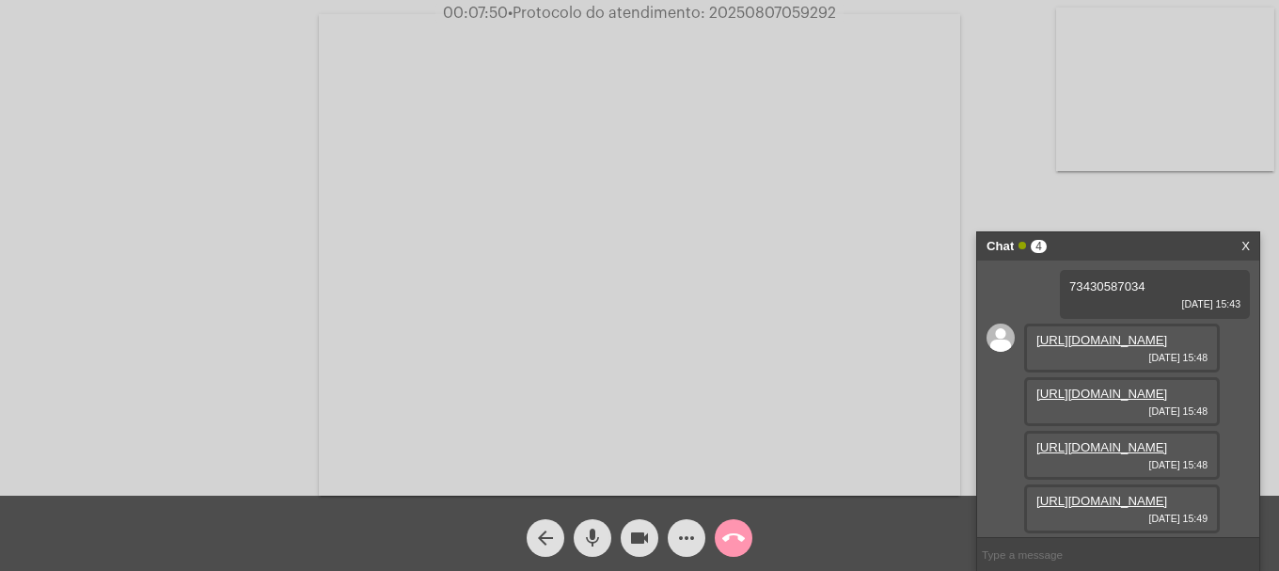
click at [1083, 440] on link "[URL][DOMAIN_NAME]" at bounding box center [1102, 447] width 131 height 14
click at [1106, 494] on link "[URL][DOMAIN_NAME]" at bounding box center [1102, 501] width 131 height 14
click at [645, 547] on mat-icon "videocam" at bounding box center [639, 538] width 23 height 23
click at [645, 547] on mat-icon "videocam_off" at bounding box center [639, 538] width 23 height 23
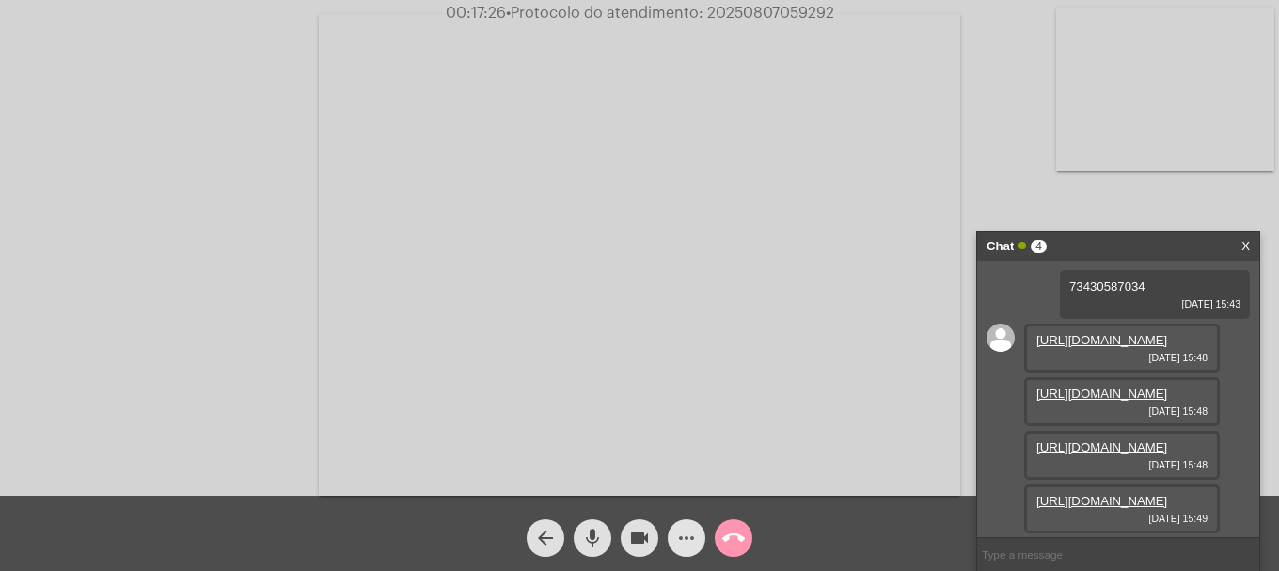
click at [683, 542] on mat-icon "more_horiz" at bounding box center [686, 538] width 23 height 23
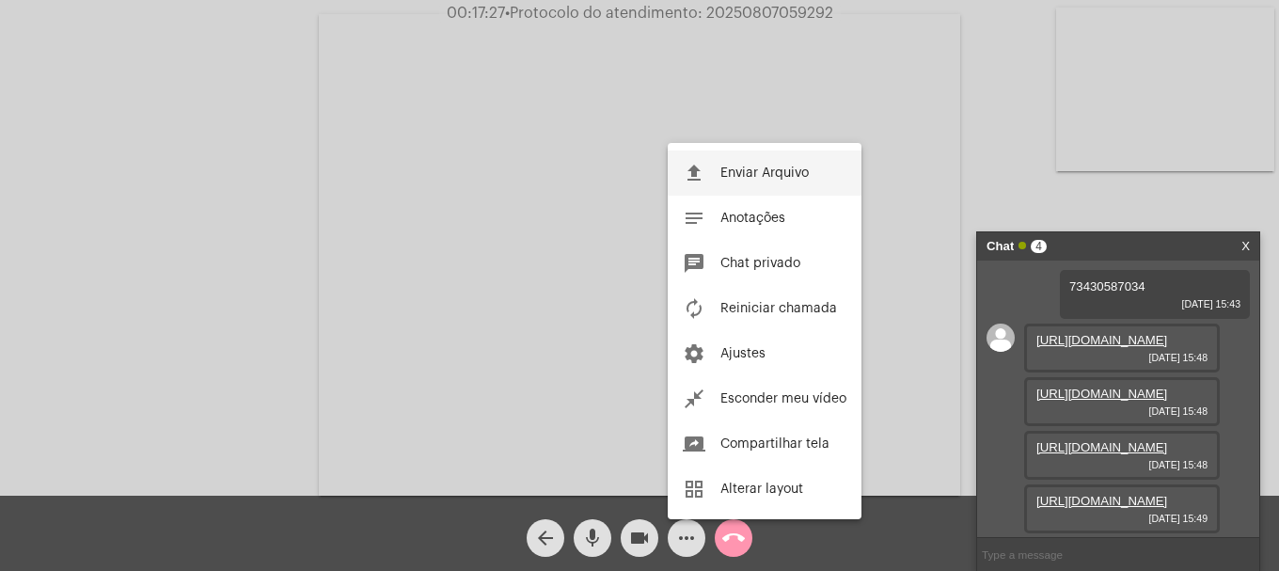
click at [731, 186] on button "file_upload Enviar Arquivo" at bounding box center [765, 172] width 194 height 45
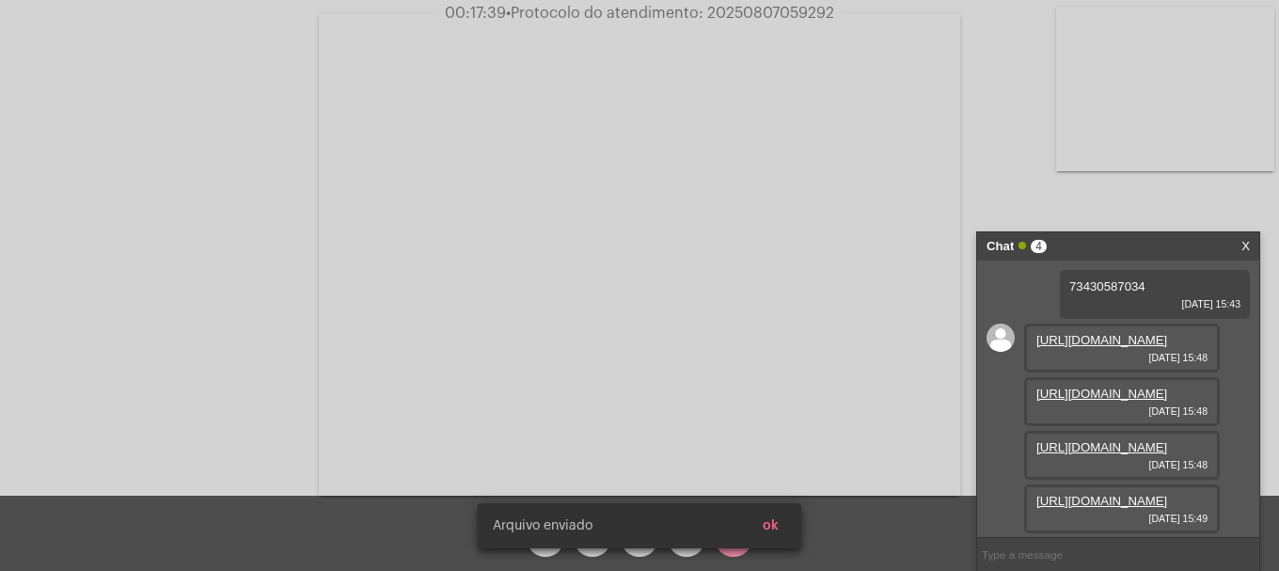
scroll to position [261, 0]
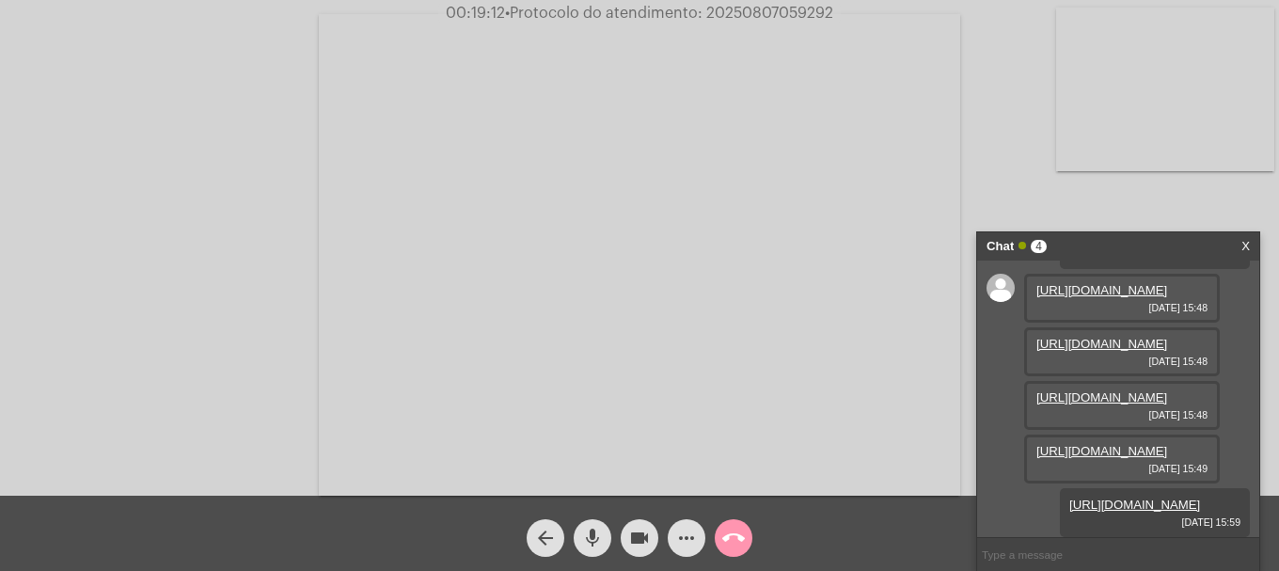
click at [755, 13] on span "• Protocolo do atendimento: 20250807059292" at bounding box center [669, 13] width 328 height 15
copy span "20250807059292"
click at [1018, 545] on input "text" at bounding box center [1118, 554] width 282 height 33
paste input "20250807059292"
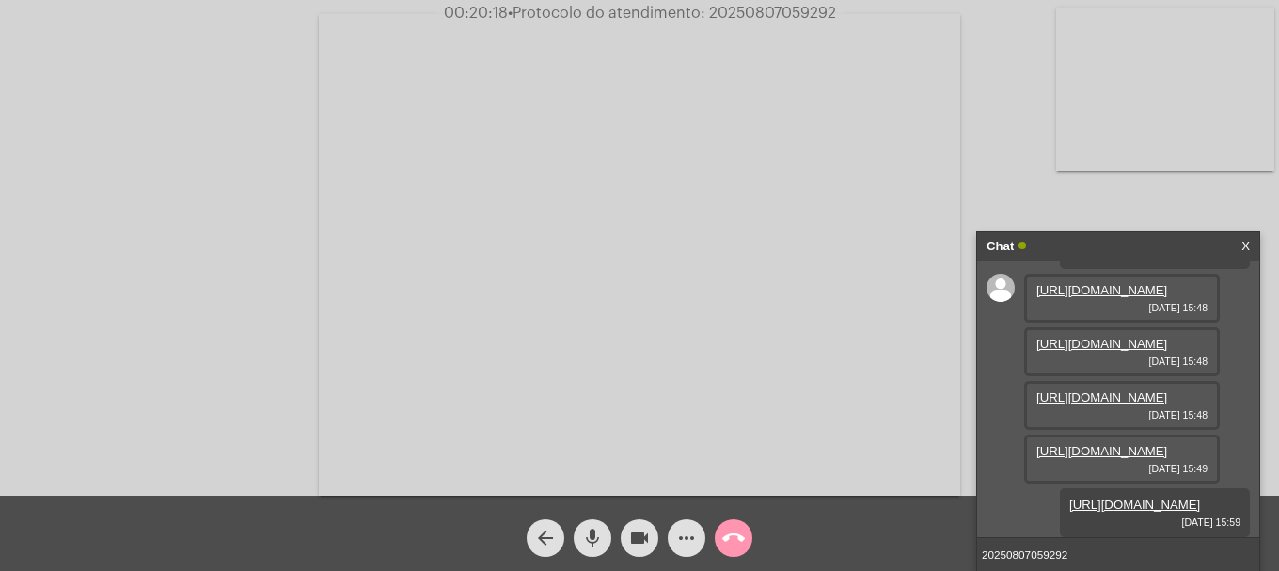
type input "20250807059292"
drag, startPoint x: 1143, startPoint y: 71, endPoint x: 1110, endPoint y: 89, distance: 37.5
click at [1141, 70] on video at bounding box center [1165, 90] width 218 height 164
click at [1121, 562] on input "20250807059292" at bounding box center [1118, 554] width 282 height 33
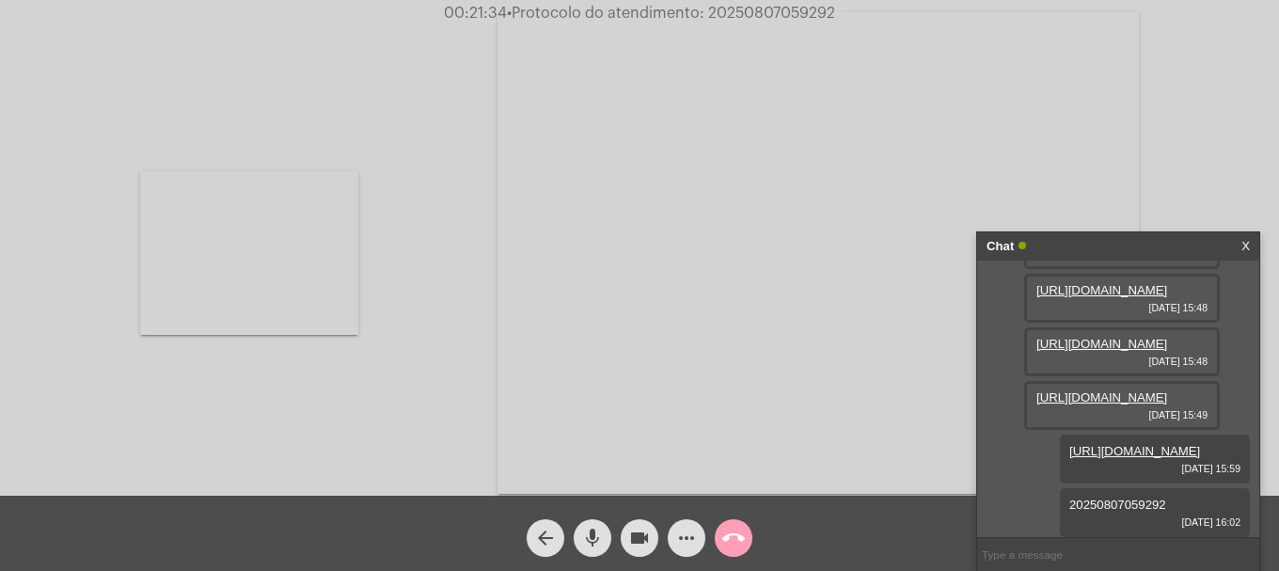
click at [736, 535] on mat-icon "call_end" at bounding box center [733, 538] width 23 height 23
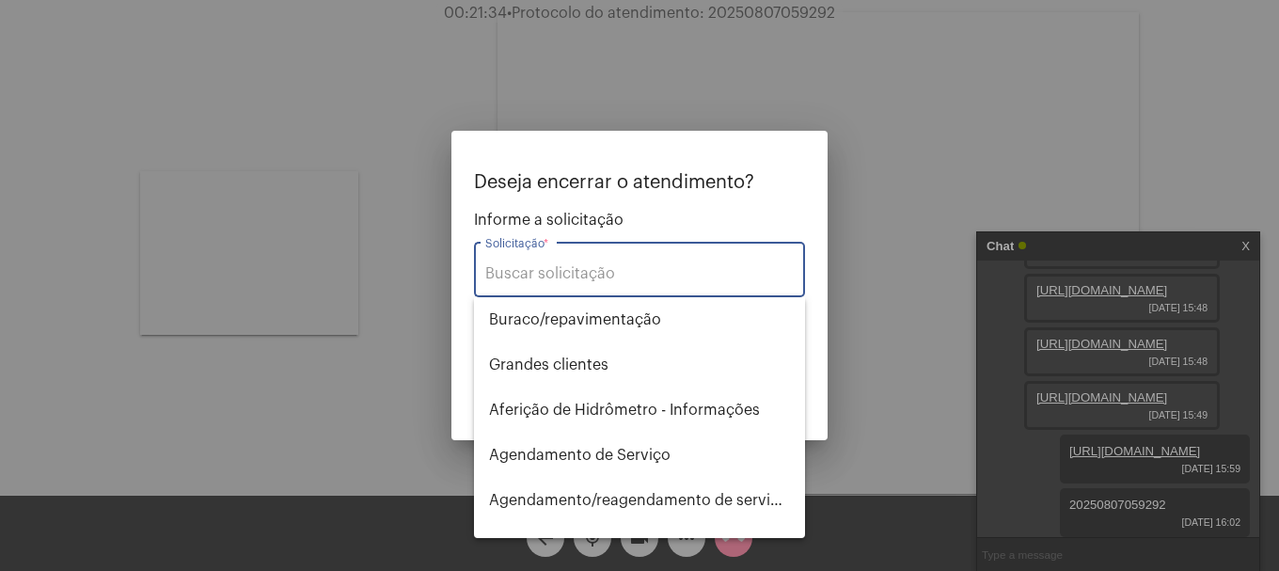
click at [560, 253] on div "Solicitação *" at bounding box center [639, 267] width 309 height 59
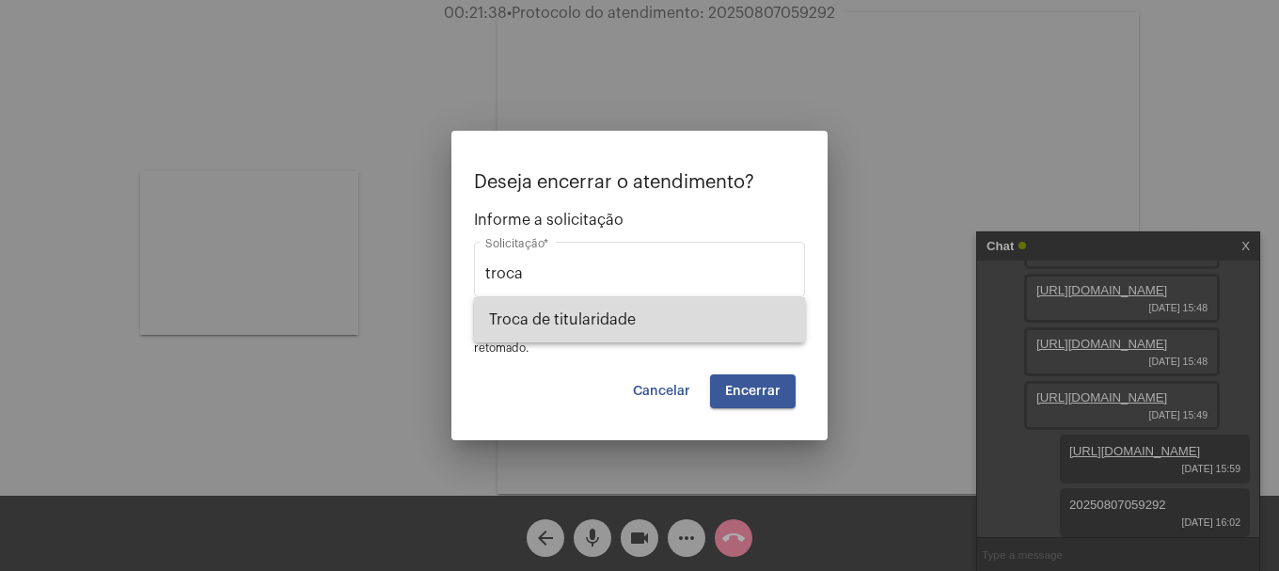
click at [587, 306] on span "Troca de titularidade" at bounding box center [639, 319] width 301 height 45
type input "Troca de titularidade"
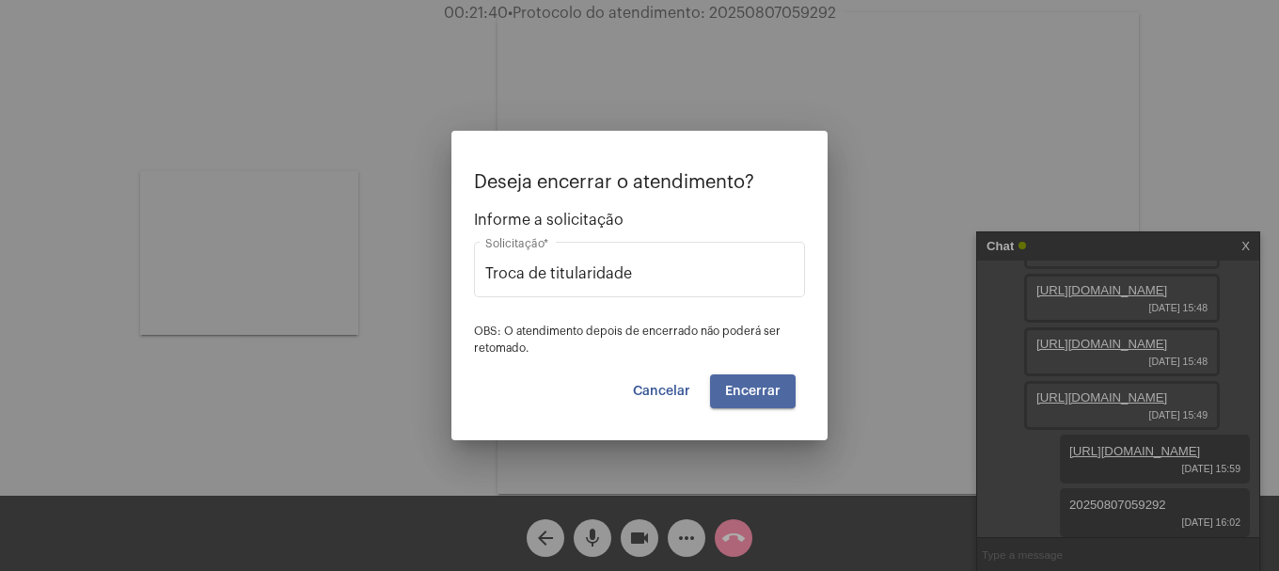
click at [753, 382] on button "Encerrar" at bounding box center [753, 391] width 86 height 34
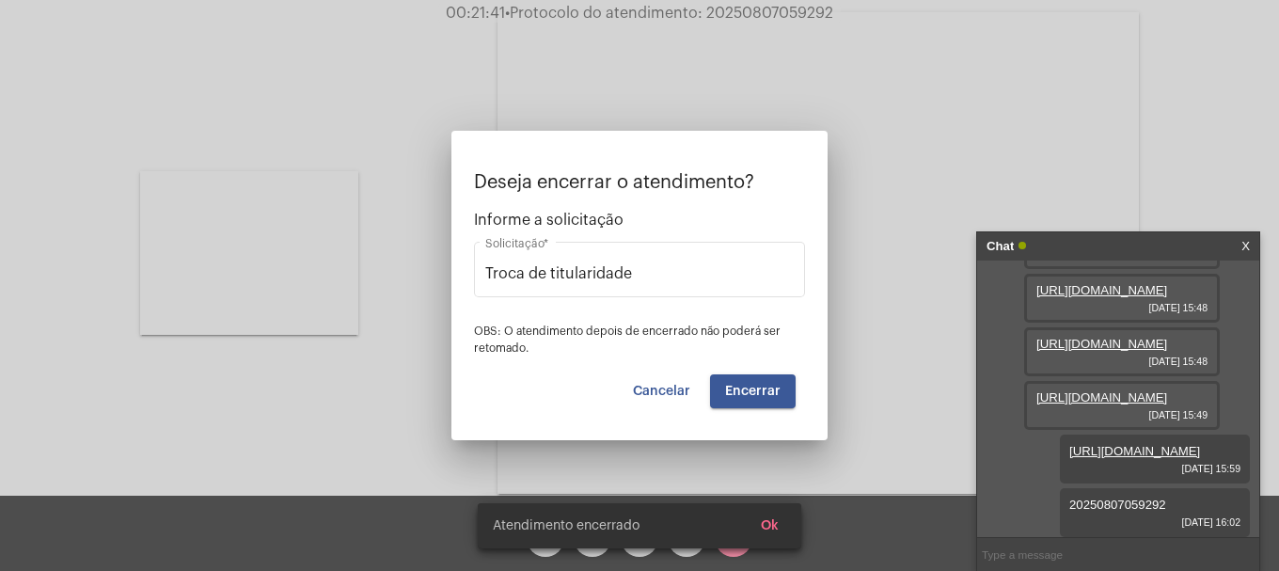
click at [753, 382] on video at bounding box center [818, 253] width 641 height 482
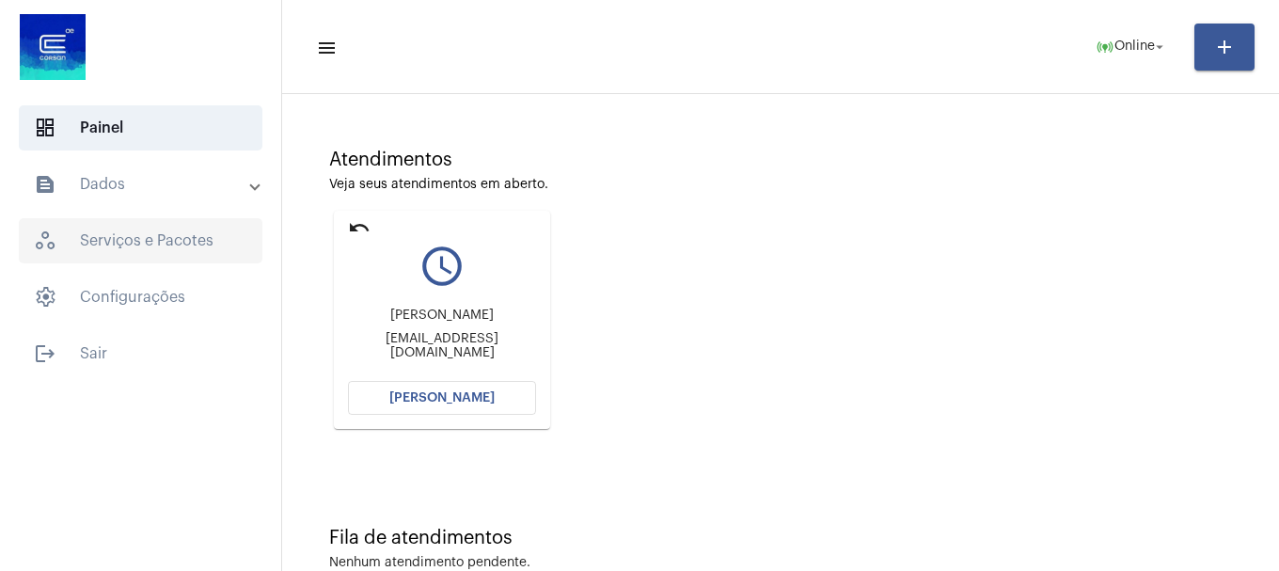
scroll to position [151, 0]
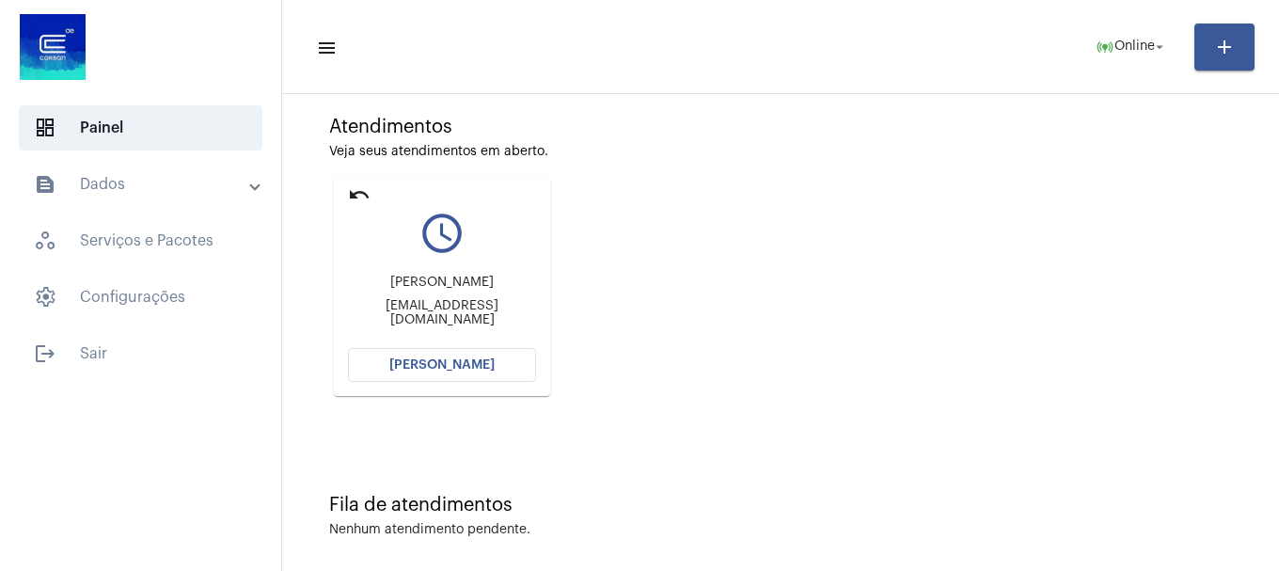
click at [100, 178] on mat-panel-title "text_snippet_outlined Dados" at bounding box center [142, 184] width 217 height 23
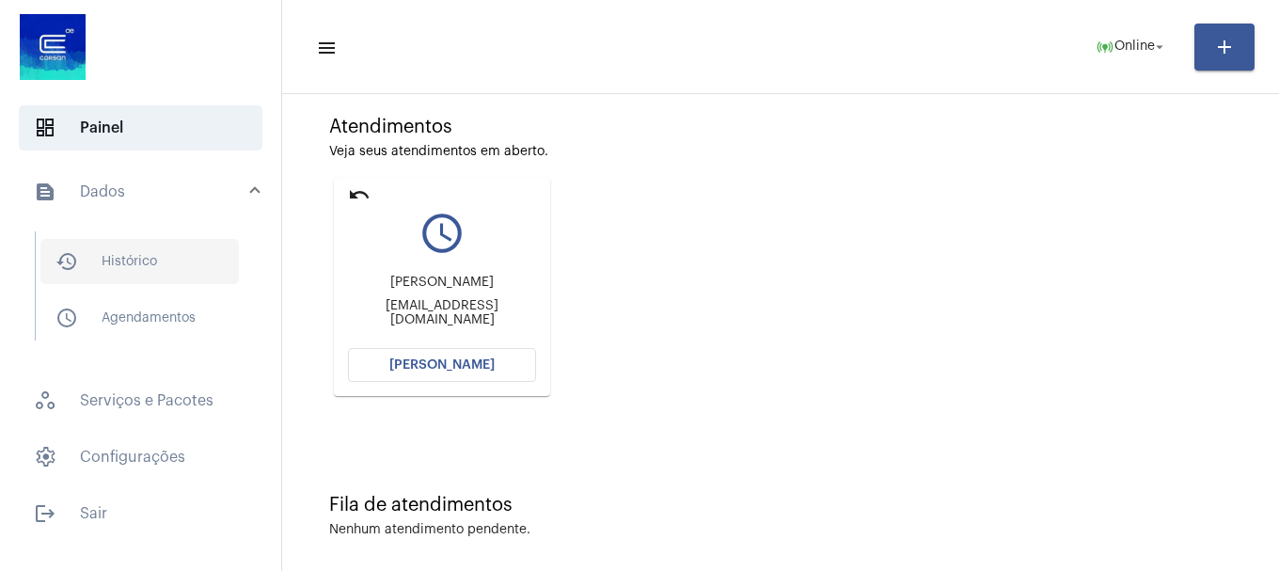
click at [97, 248] on span "history_outlined Histórico" at bounding box center [139, 261] width 198 height 45
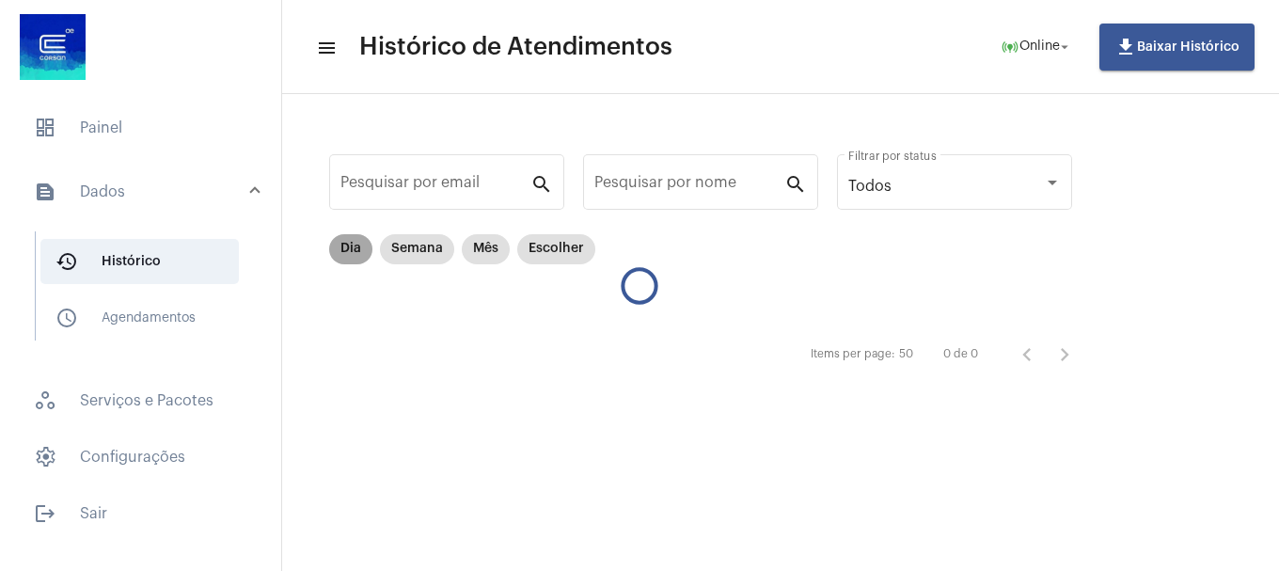
click at [345, 259] on mat-chip "Dia" at bounding box center [350, 249] width 43 height 30
click at [364, 244] on mat-chip "Dia" at bounding box center [350, 249] width 43 height 30
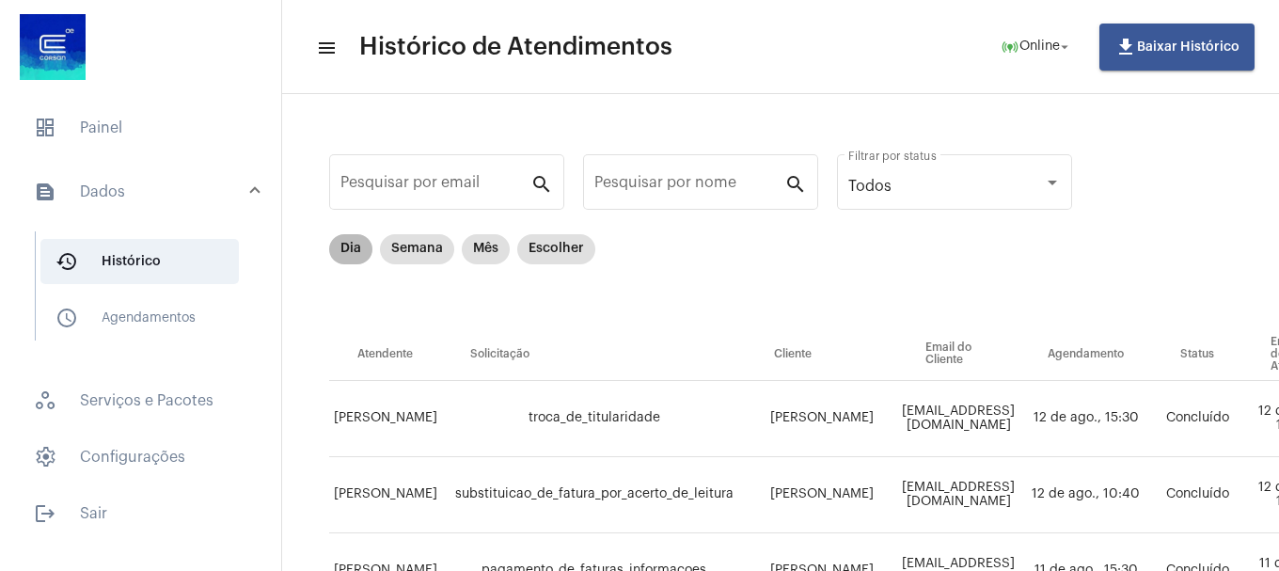
click at [361, 249] on mat-chip "Dia" at bounding box center [350, 249] width 43 height 30
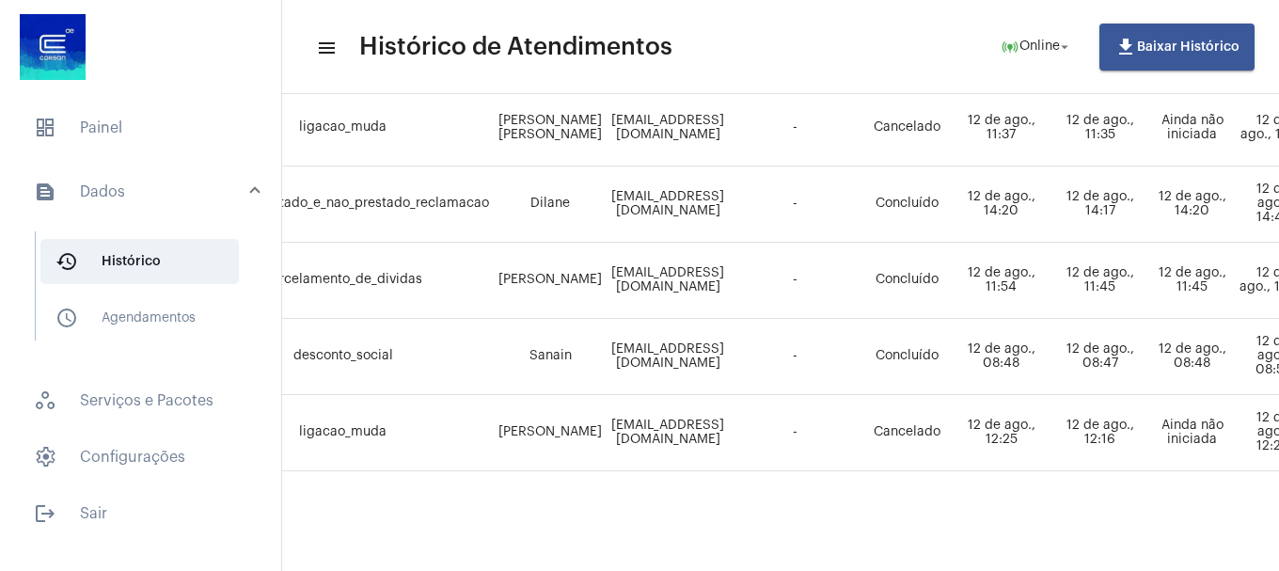
scroll to position [990, 0]
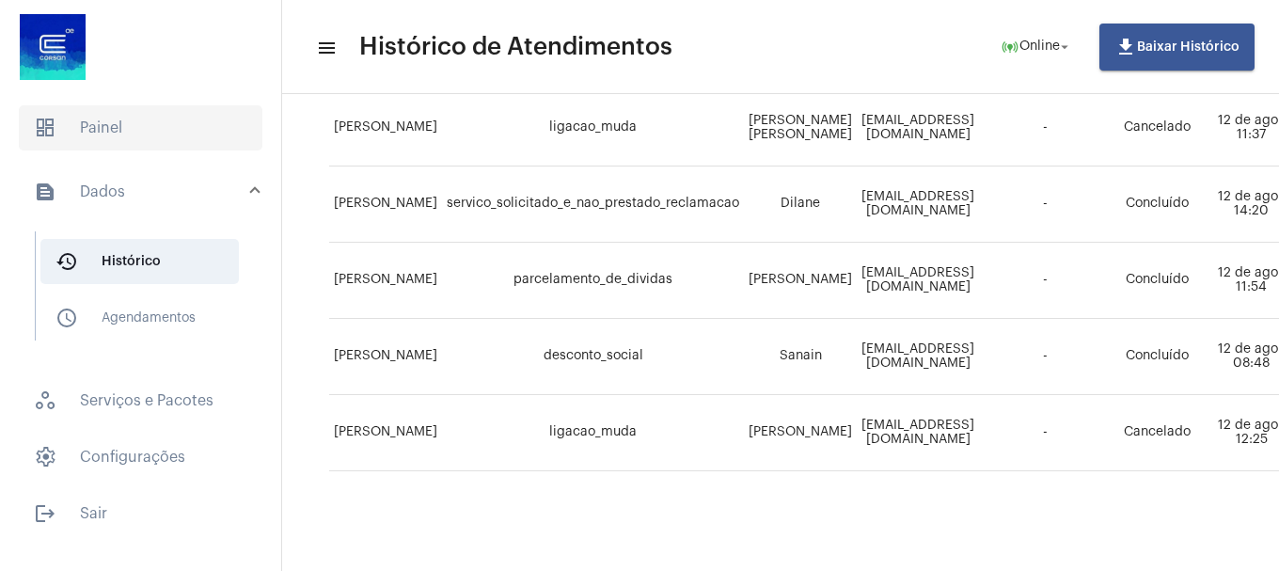
click at [92, 125] on span "dashboard Painel" at bounding box center [141, 127] width 244 height 45
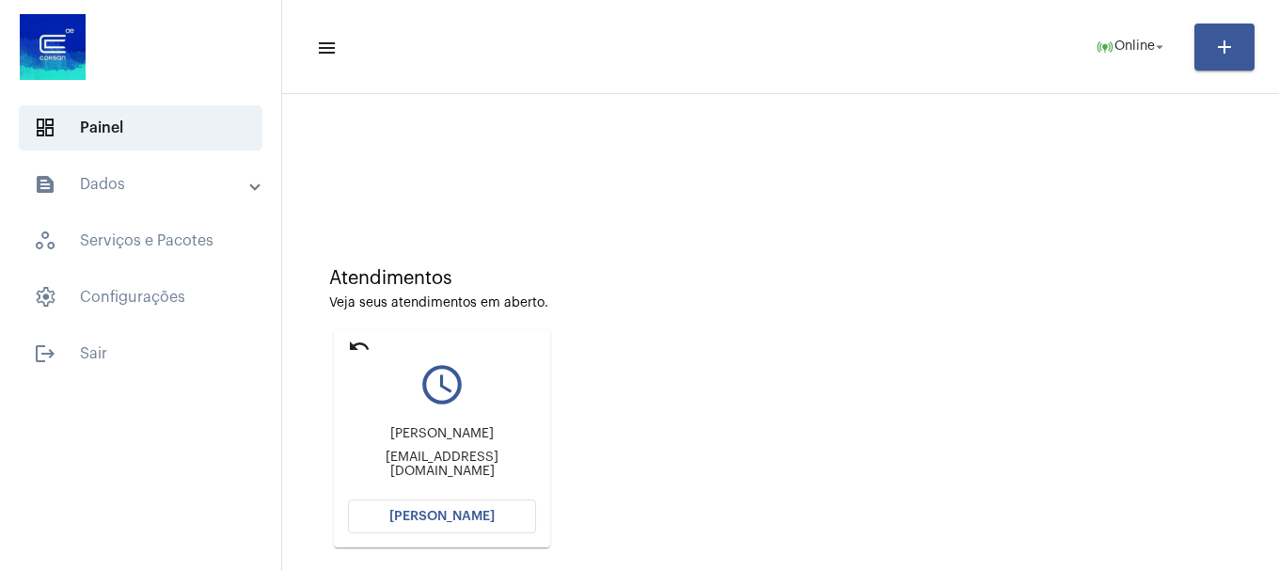
scroll to position [165, 0]
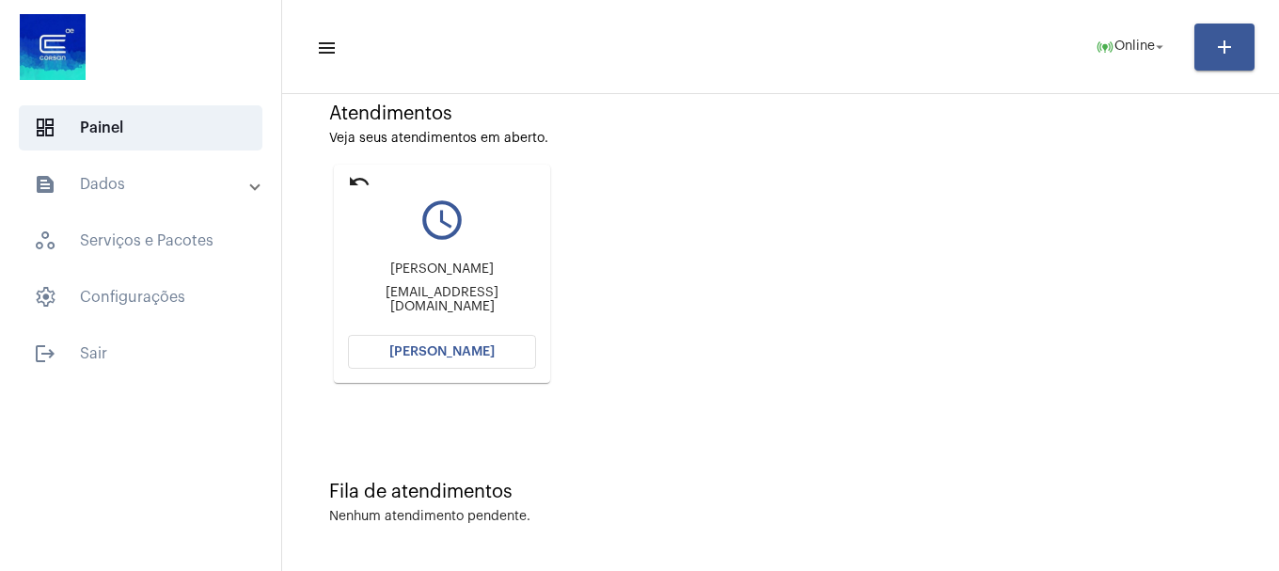
click at [492, 344] on button "[PERSON_NAME]" at bounding box center [442, 352] width 188 height 34
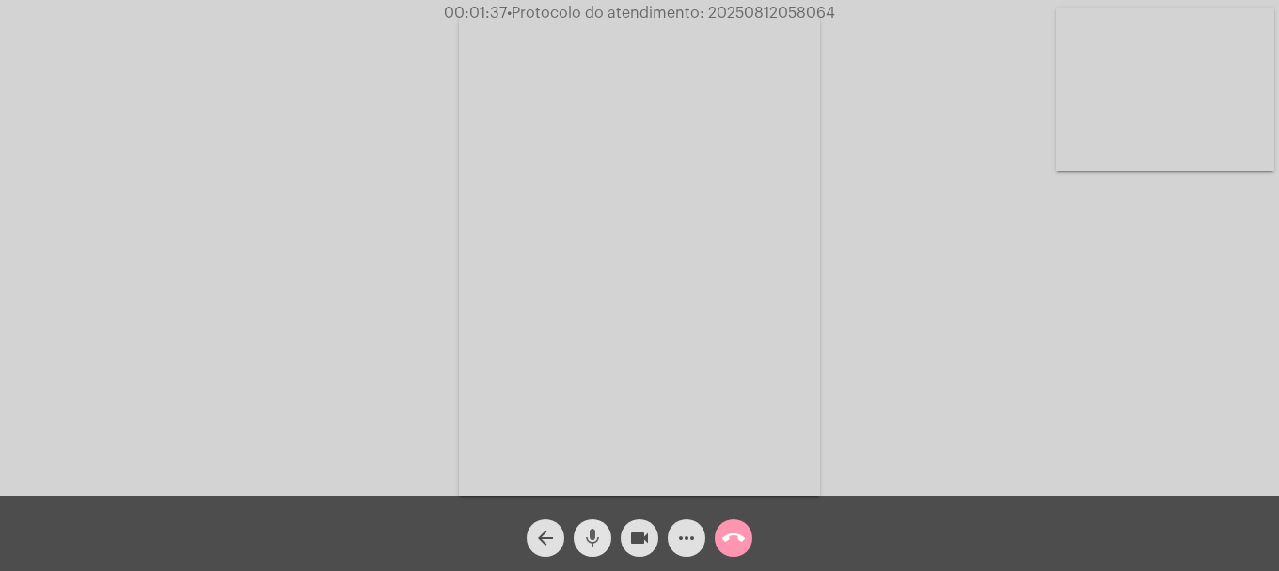
click at [588, 531] on mat-icon "mic" at bounding box center [592, 538] width 23 height 23
click at [1026, 198] on div "Acessando Câmera e Microfone..." at bounding box center [639, 253] width 1275 height 496
click at [1127, 140] on video at bounding box center [1165, 90] width 218 height 164
click at [583, 548] on mat-icon "mic_off" at bounding box center [592, 538] width 23 height 23
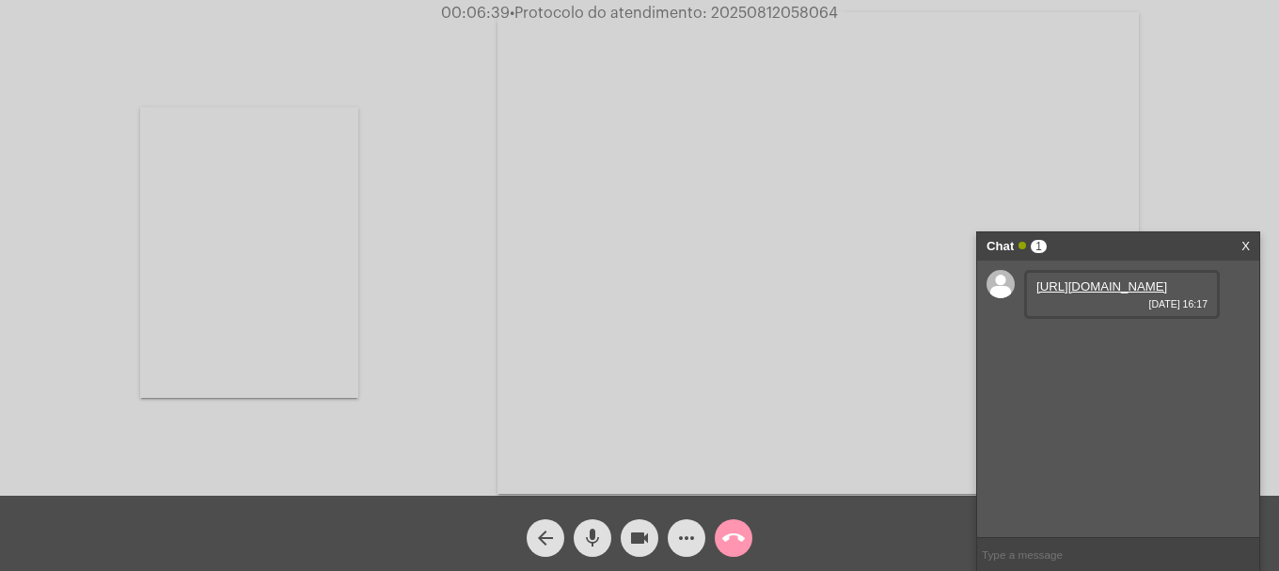
click at [1117, 293] on link "[URL][DOMAIN_NAME]" at bounding box center [1102, 286] width 131 height 14
click at [292, 319] on video at bounding box center [249, 252] width 218 height 291
click at [761, 8] on span "• Protocolo do atendimento: 20250812058064" at bounding box center [675, 13] width 328 height 15
copy span "20250812058064"
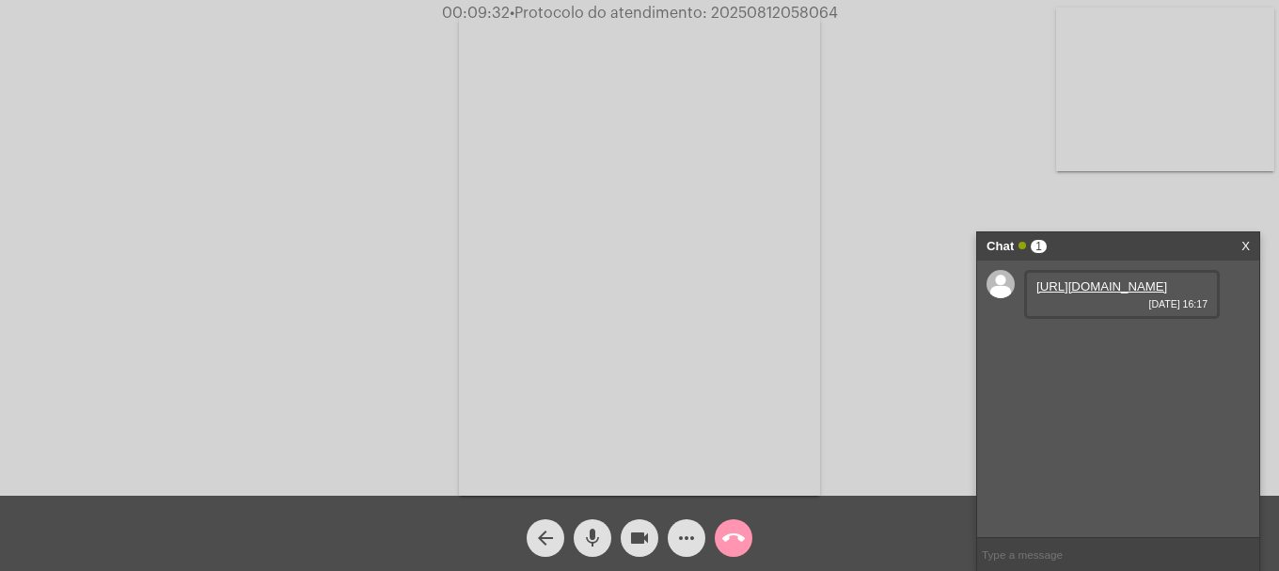
click at [1082, 558] on input "text" at bounding box center [1118, 554] width 282 height 33
paste input "20250812058064"
type input "20250812058064"
click at [719, 526] on button "call_end" at bounding box center [734, 538] width 38 height 38
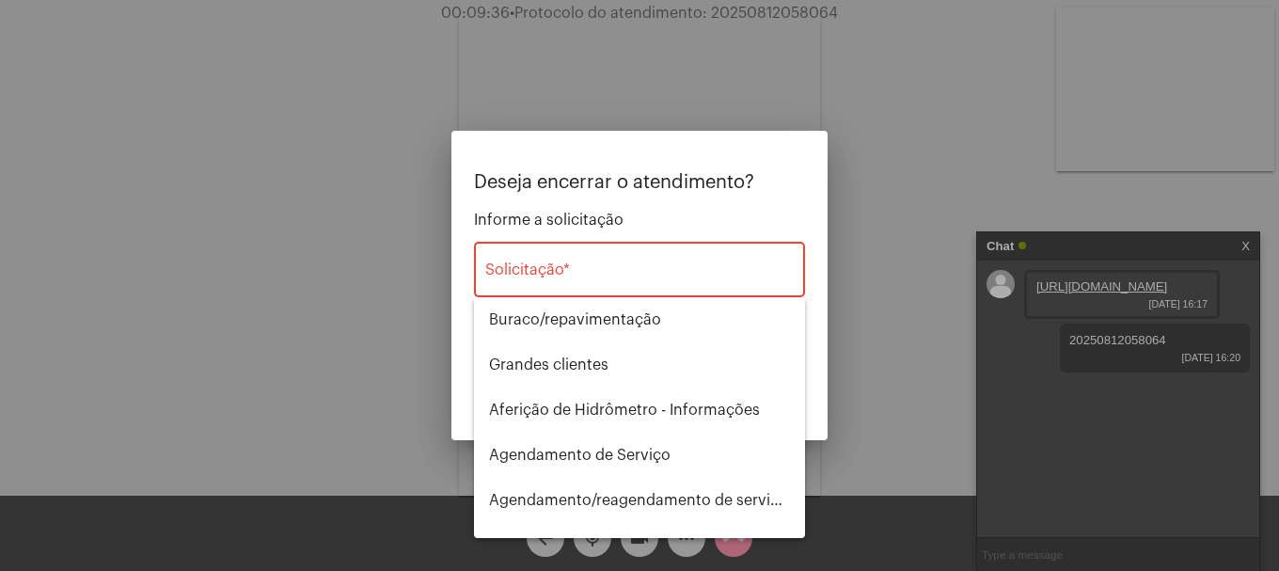
click at [633, 284] on div "Solicitação *" at bounding box center [639, 267] width 309 height 59
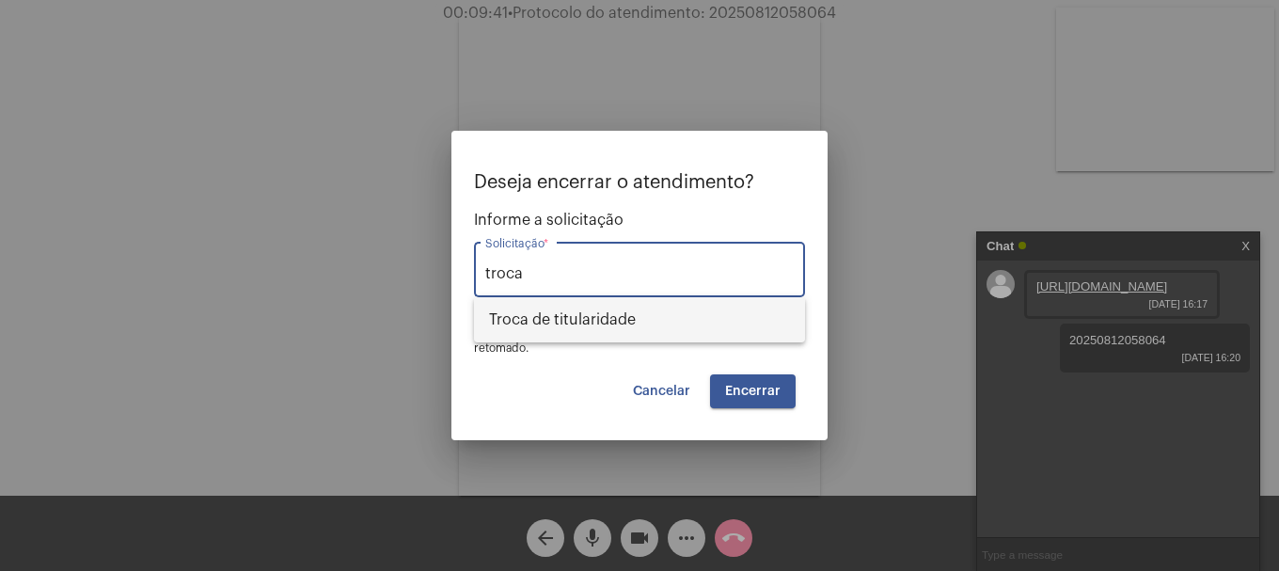
click at [629, 323] on span "Troca de titularidade" at bounding box center [639, 319] width 301 height 45
type input "Troca de titularidade"
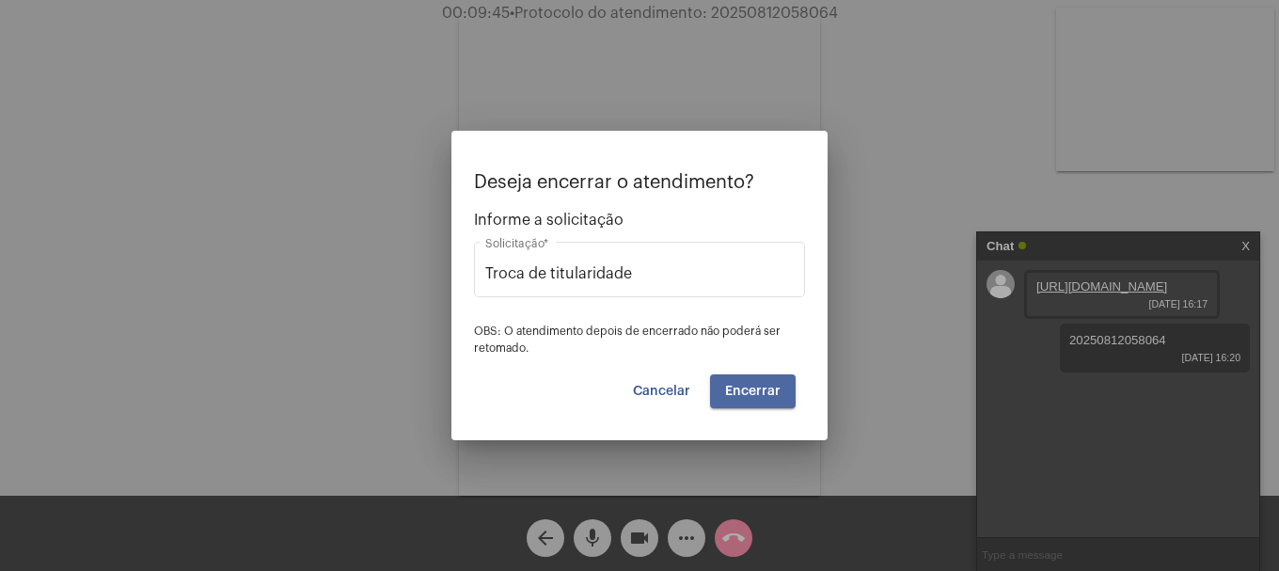
click at [771, 379] on button "Encerrar" at bounding box center [753, 391] width 86 height 34
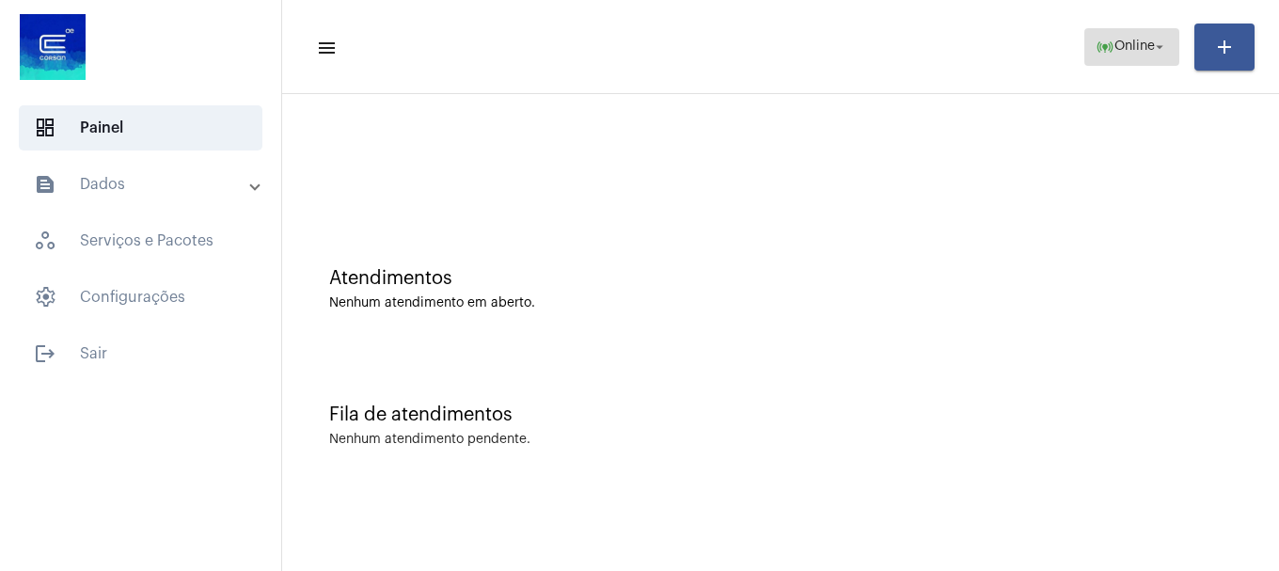
click at [1152, 63] on button "online_prediction Online arrow_drop_down" at bounding box center [1132, 47] width 95 height 38
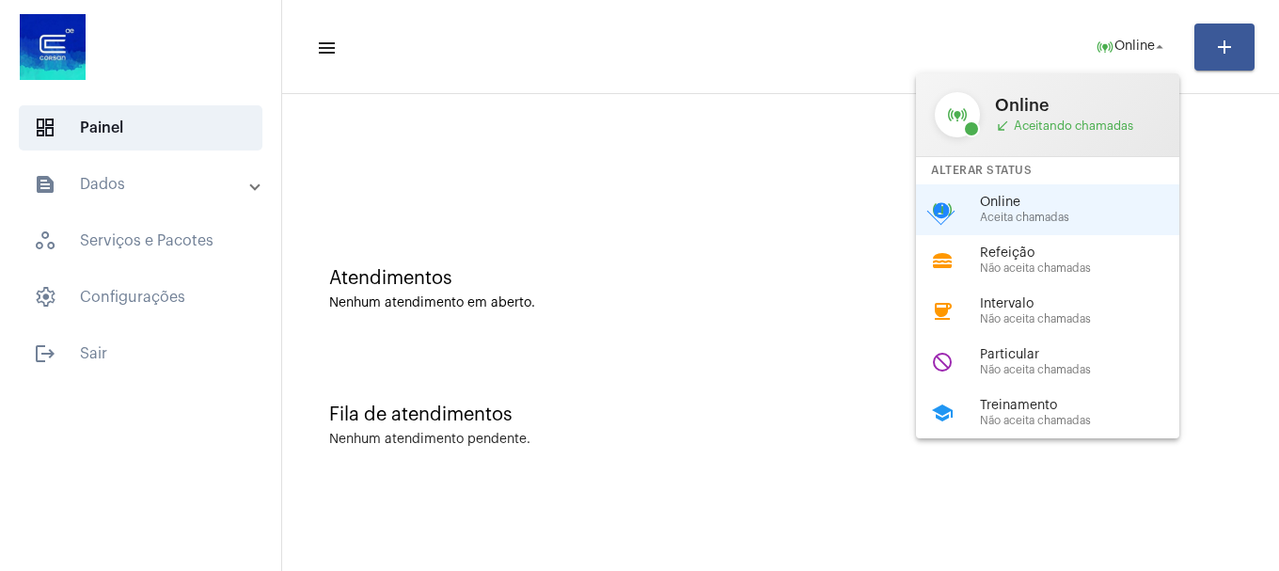
click at [1046, 407] on span "Treinamento" at bounding box center [1087, 406] width 214 height 14
